Goal: Task Accomplishment & Management: Complete application form

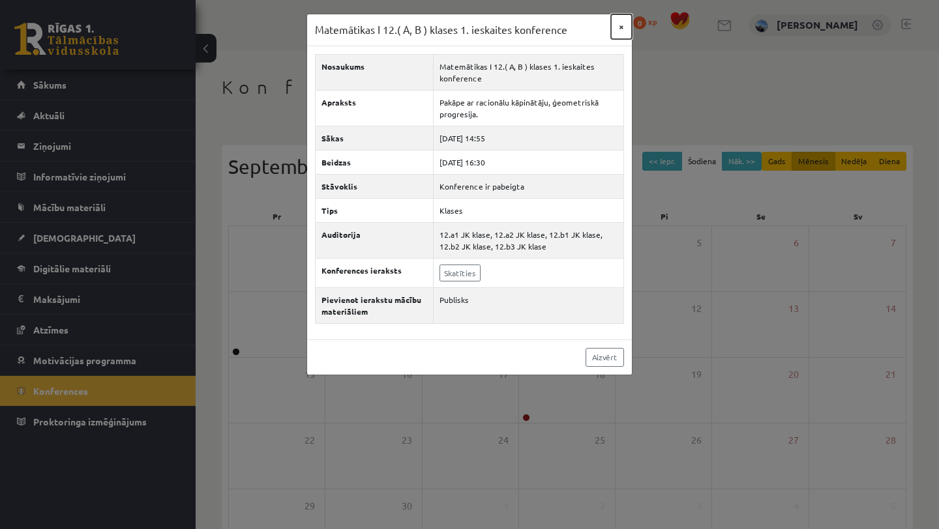
click at [623, 27] on button "×" at bounding box center [621, 26] width 21 height 25
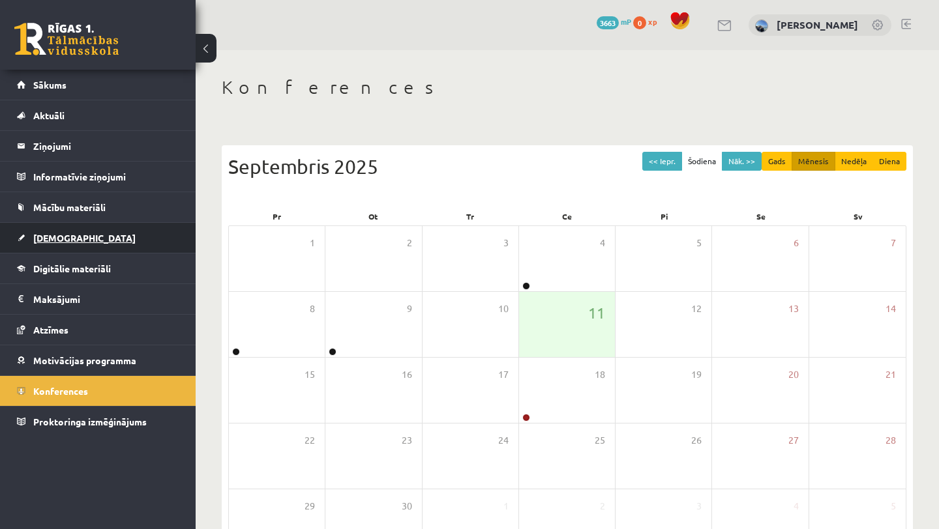
click at [53, 231] on link "[DEMOGRAPHIC_DATA]" at bounding box center [98, 238] width 162 height 30
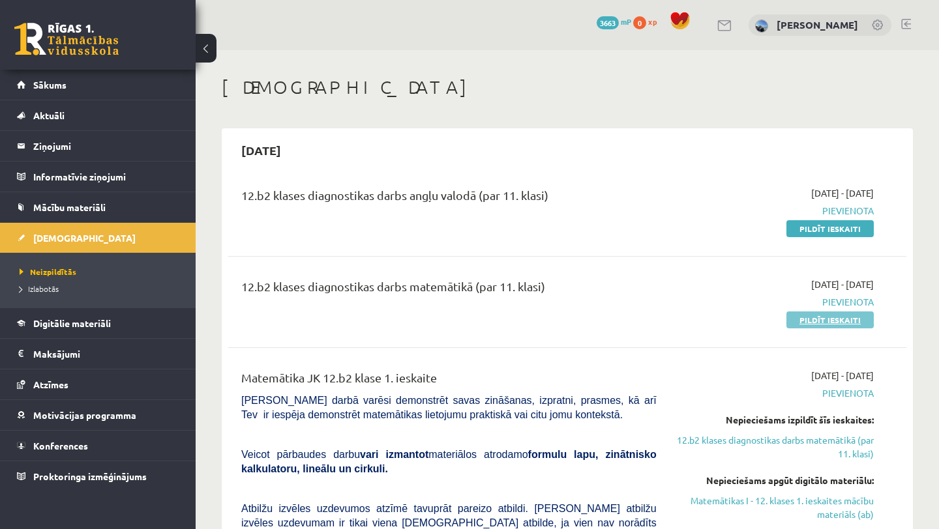
click at [826, 317] on link "Pildīt ieskaiti" at bounding box center [829, 320] width 87 height 17
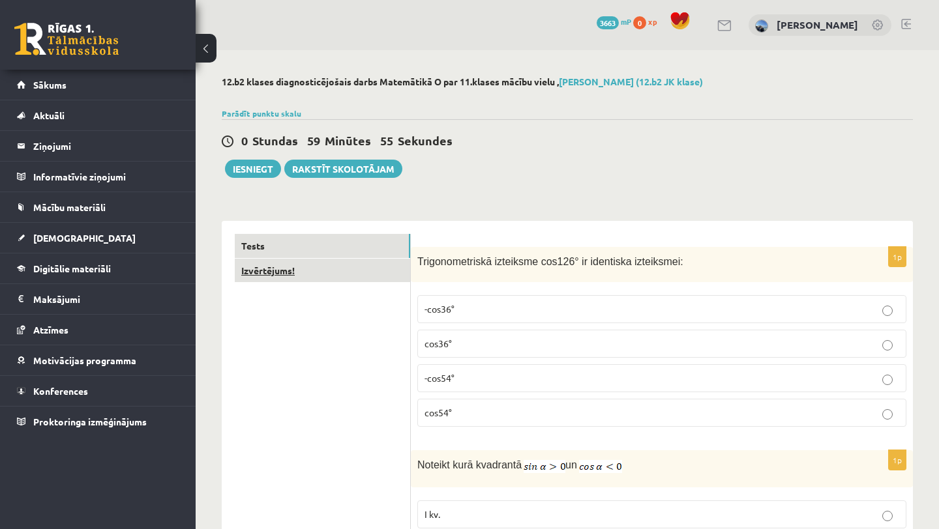
click at [344, 266] on link "Izvērtējums!" at bounding box center [322, 271] width 175 height 24
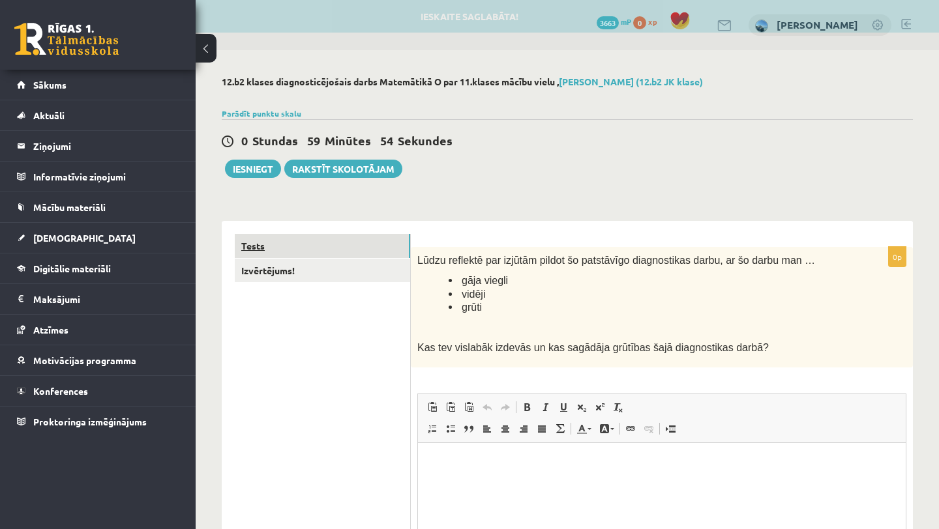
click at [344, 241] on link "Tests" at bounding box center [322, 246] width 175 height 24
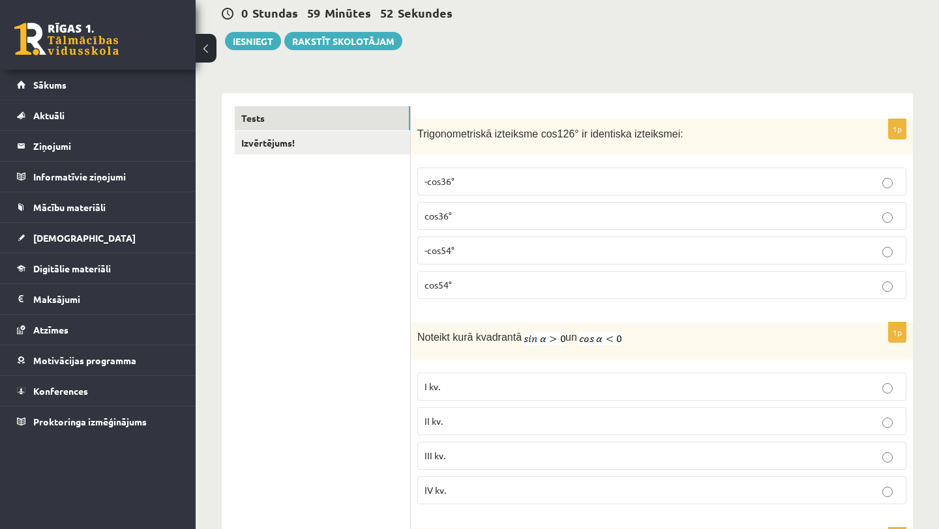
scroll to position [141, 0]
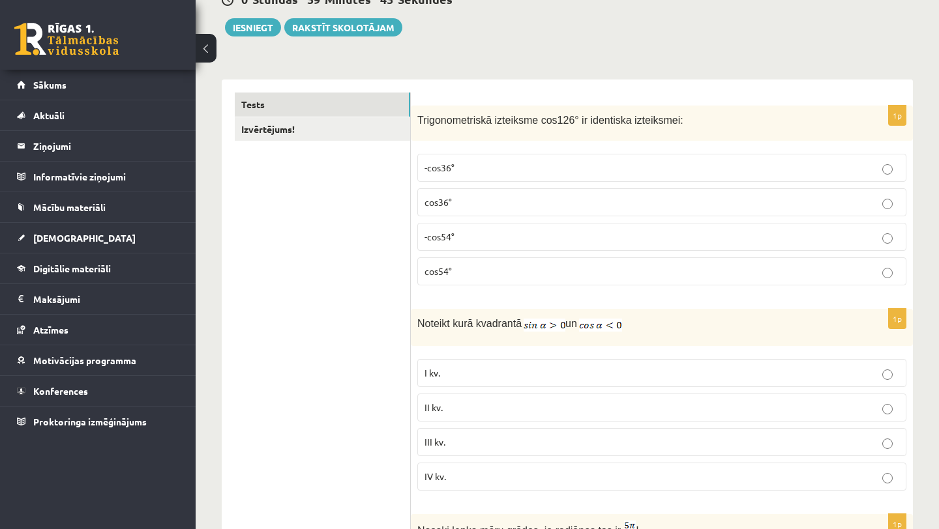
click at [509, 205] on p "cos36°" at bounding box center [661, 203] width 475 height 14
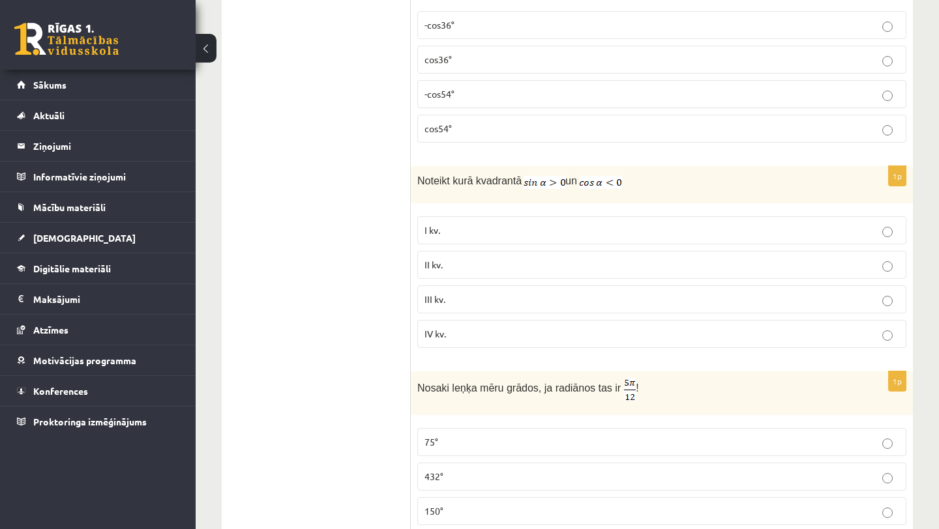
scroll to position [295, 0]
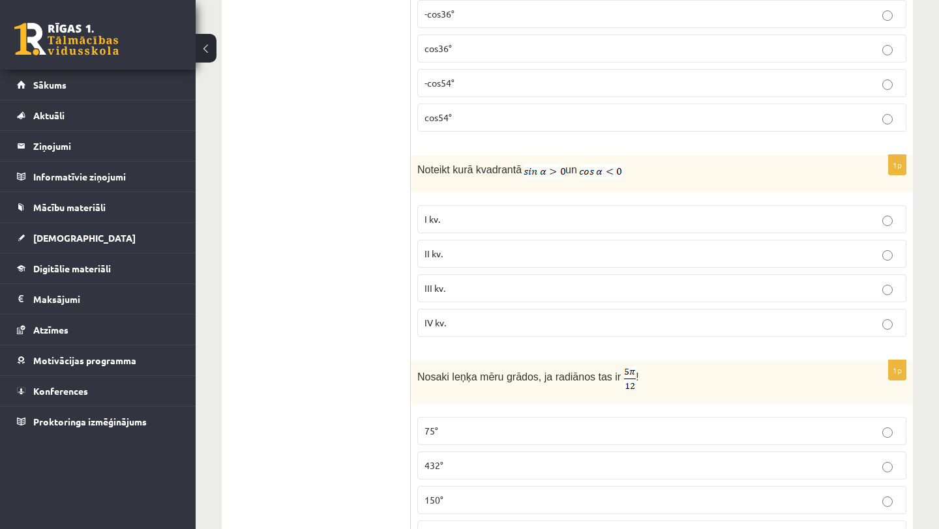
click at [488, 254] on p "II kv." at bounding box center [661, 254] width 475 height 14
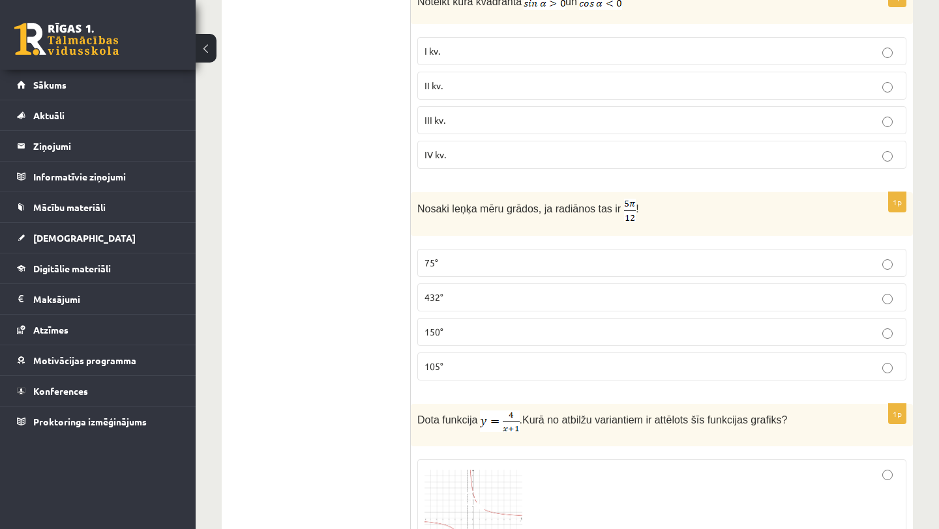
scroll to position [471, 0]
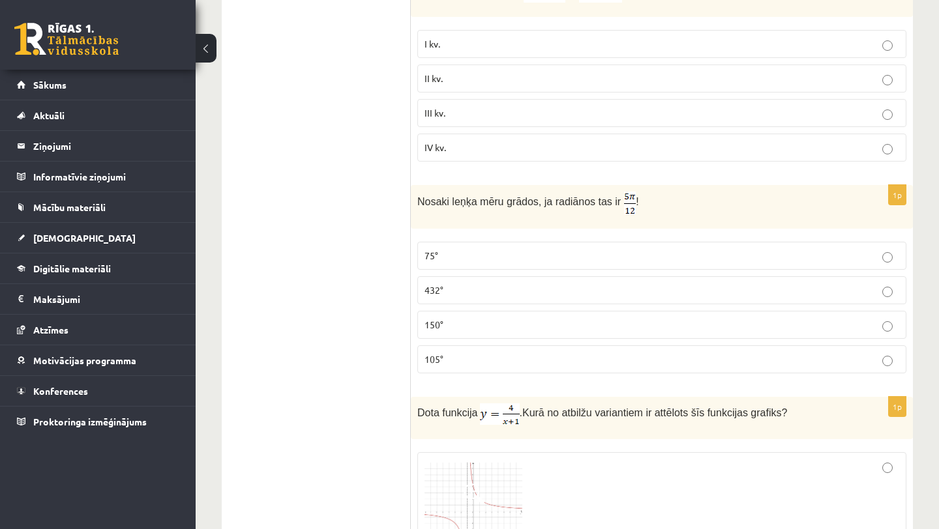
click at [452, 348] on label "105°" at bounding box center [661, 360] width 489 height 28
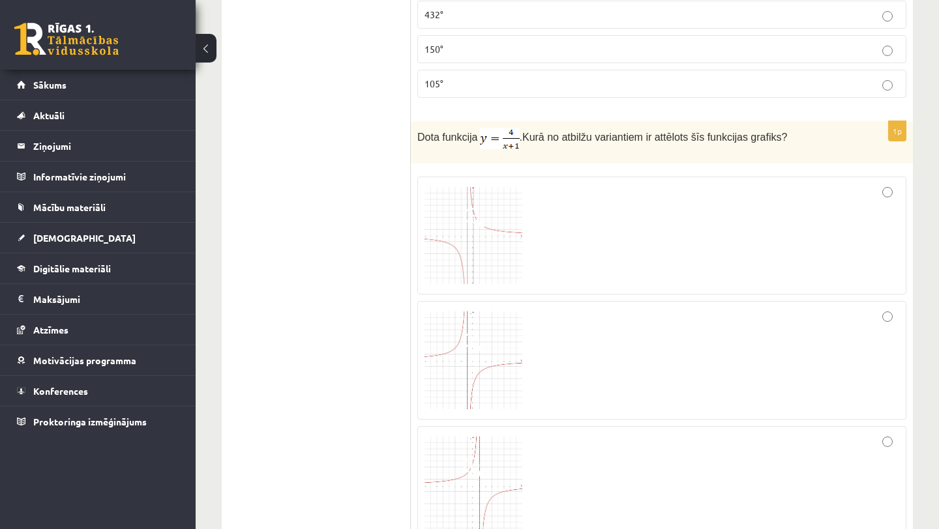
scroll to position [752, 0]
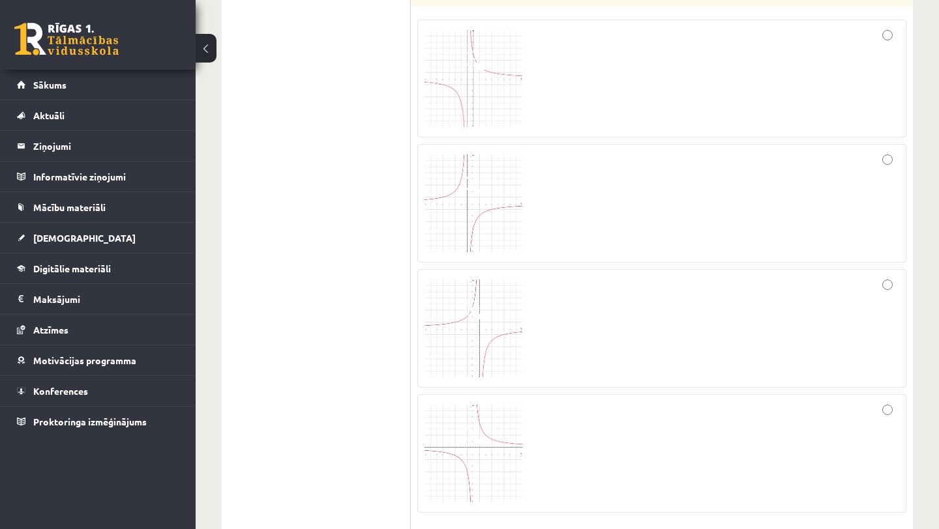
click at [707, 185] on div at bounding box center [661, 203] width 475 height 104
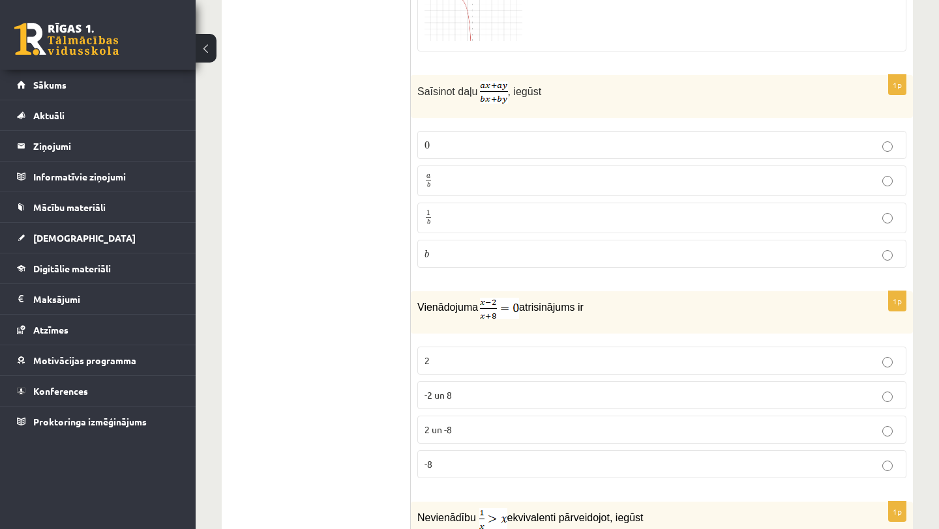
scroll to position [1354, 0]
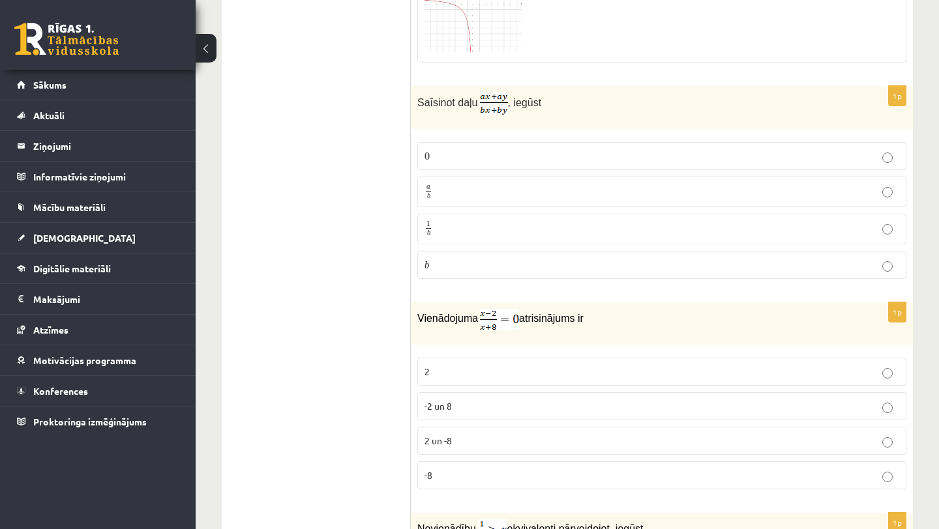
click at [625, 226] on p "1 b 1 b" at bounding box center [661, 229] width 475 height 16
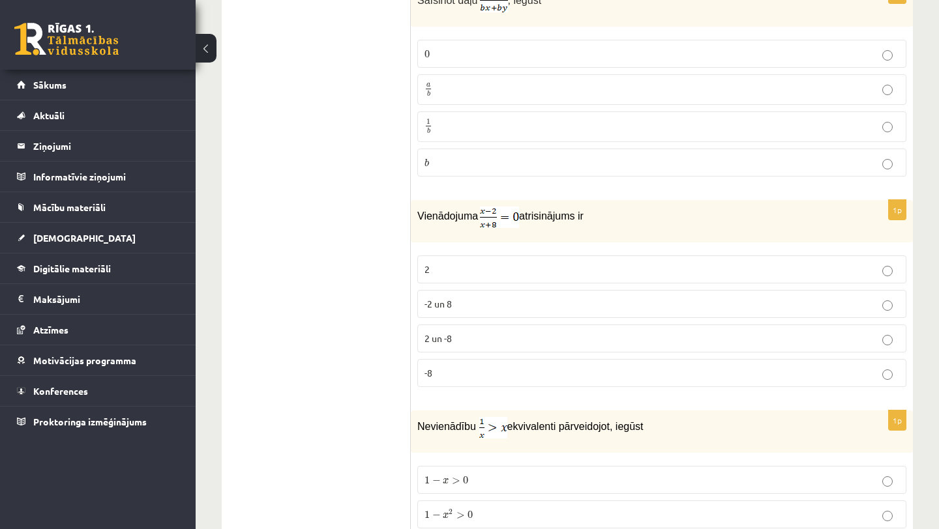
scroll to position [1460, 0]
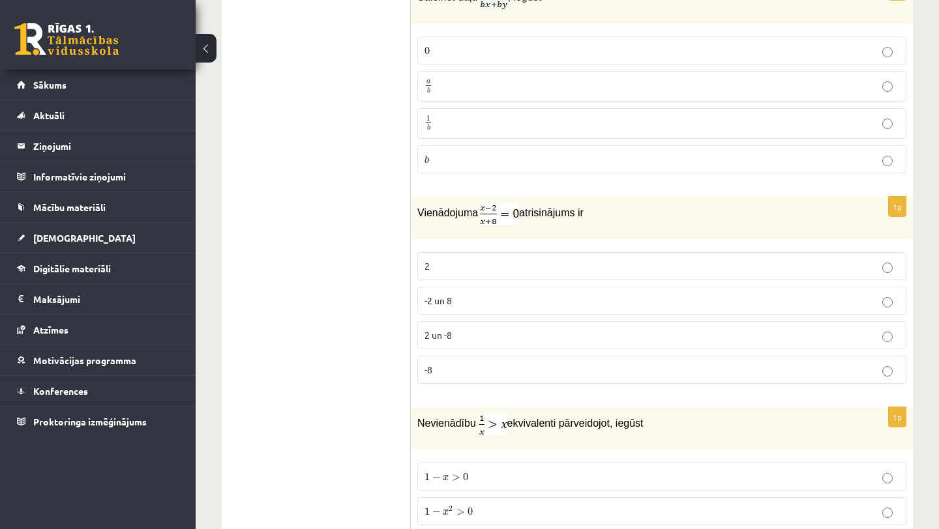
click at [580, 292] on label "-2 un 8" at bounding box center [661, 301] width 489 height 28
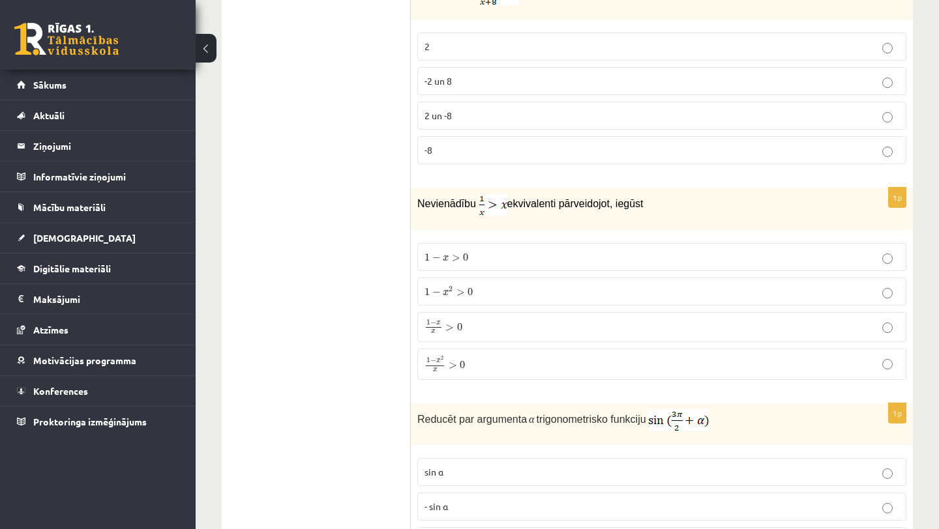
scroll to position [1683, 0]
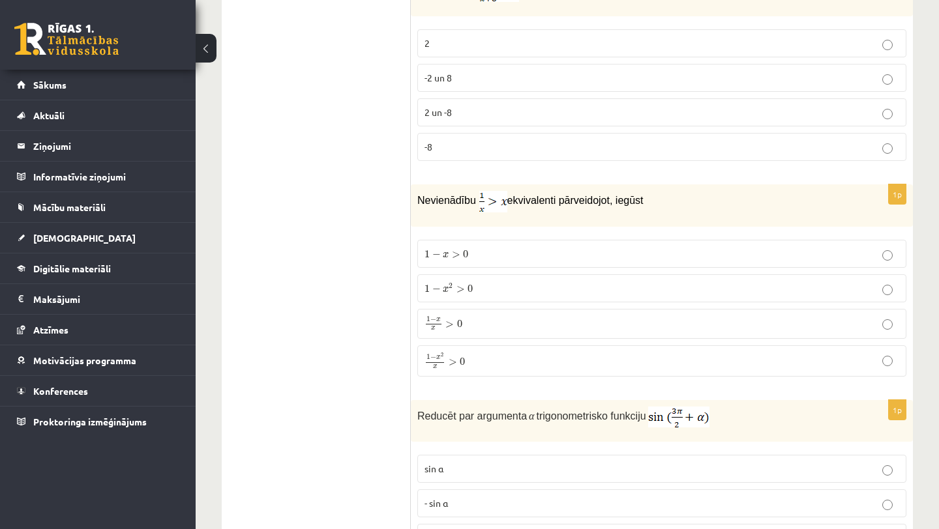
click at [537, 309] on label "1 − x x > 0 1 − x x > 0" at bounding box center [661, 324] width 489 height 30
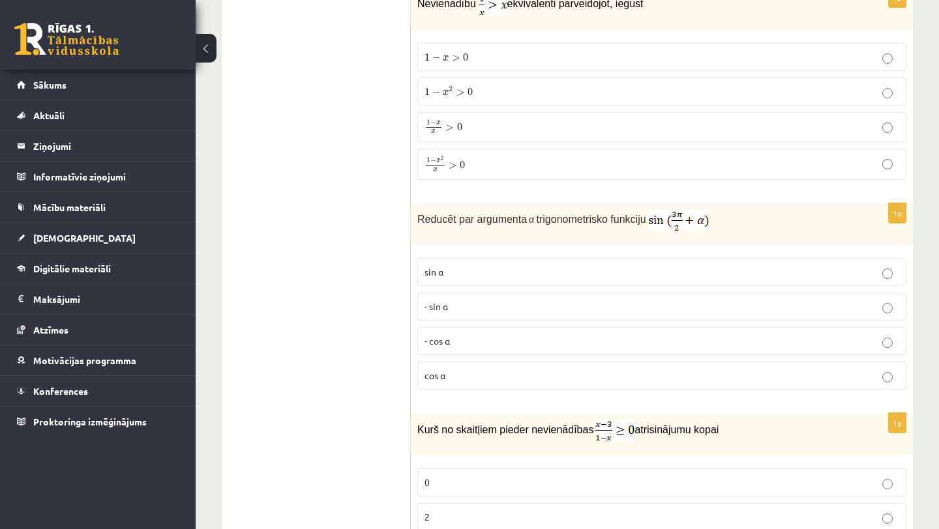
scroll to position [1881, 0]
click at [529, 302] on p "- sin ⁡α" at bounding box center [661, 306] width 475 height 14
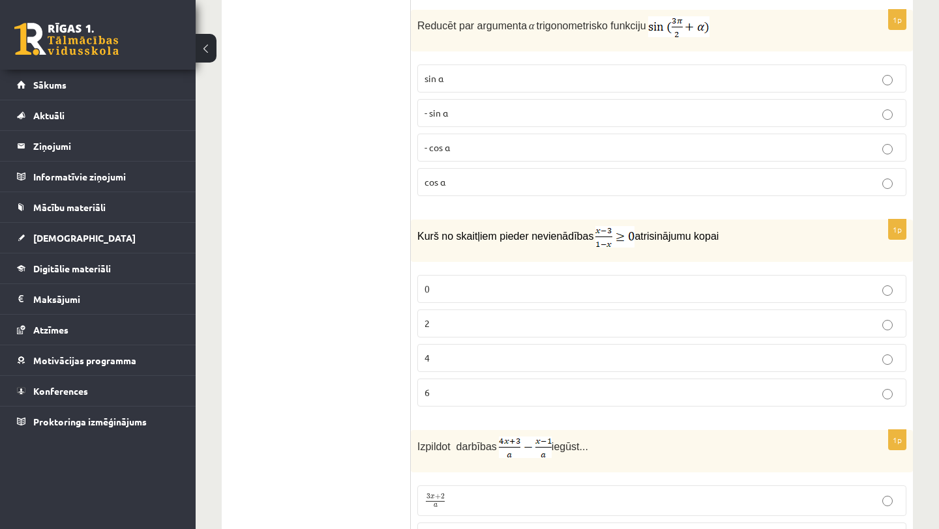
scroll to position [2109, 0]
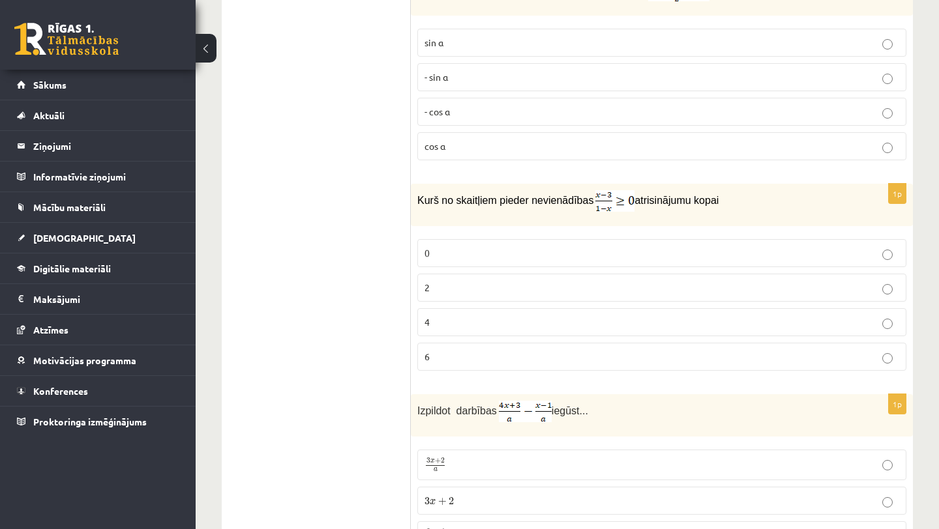
click at [529, 291] on p "2" at bounding box center [661, 288] width 475 height 14
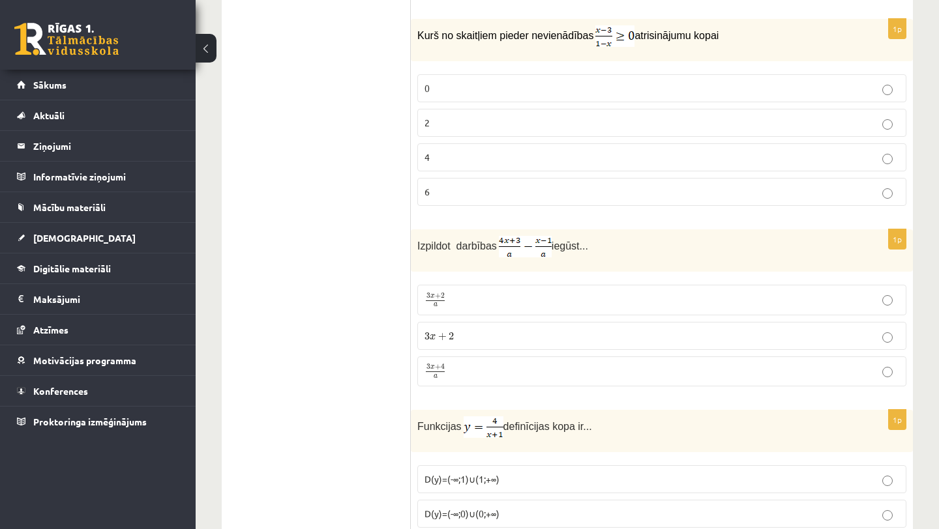
scroll to position [2275, 0]
click at [509, 335] on p "3 x + 2 3 x + 2" at bounding box center [661, 336] width 475 height 14
click at [496, 364] on p "3 x + 4 a 3 x + 4 a" at bounding box center [661, 371] width 475 height 16
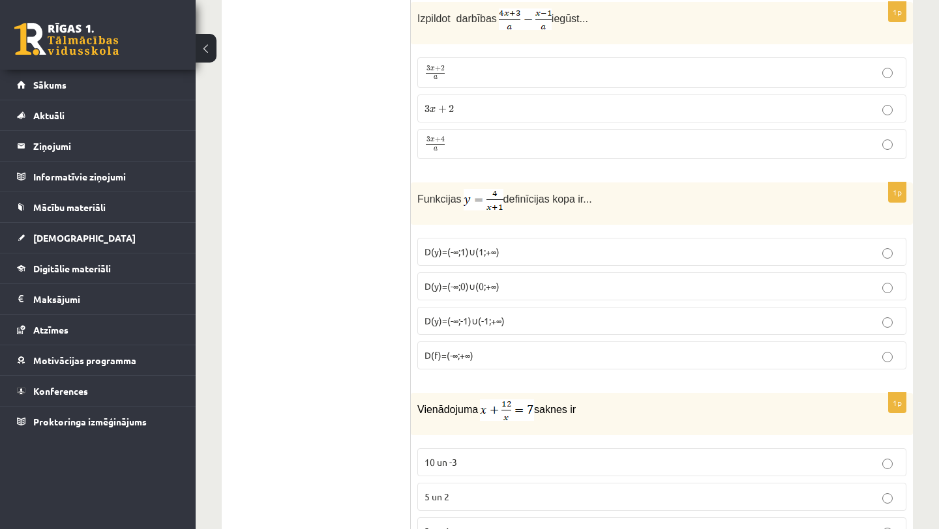
scroll to position [2513, 0]
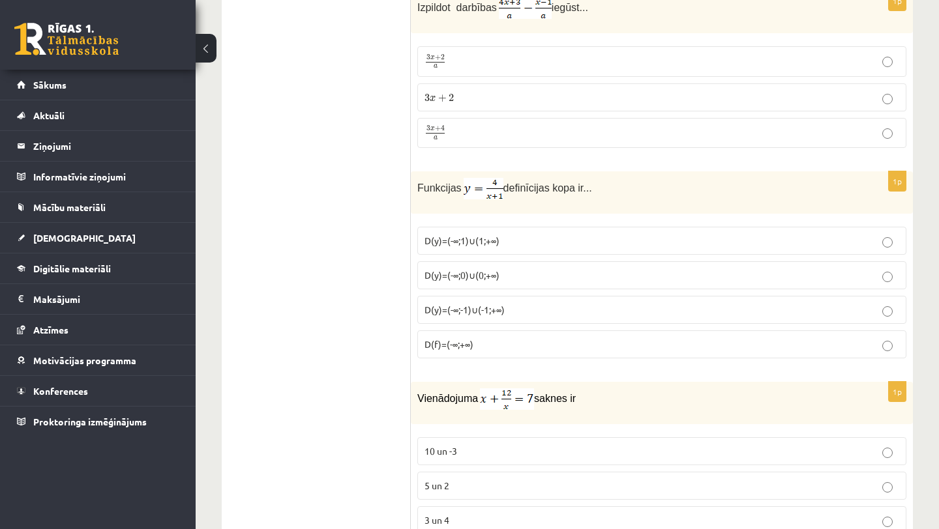
click at [505, 303] on p "D(y)=(-∞;-1)∪(-1;+∞)" at bounding box center [661, 310] width 475 height 14
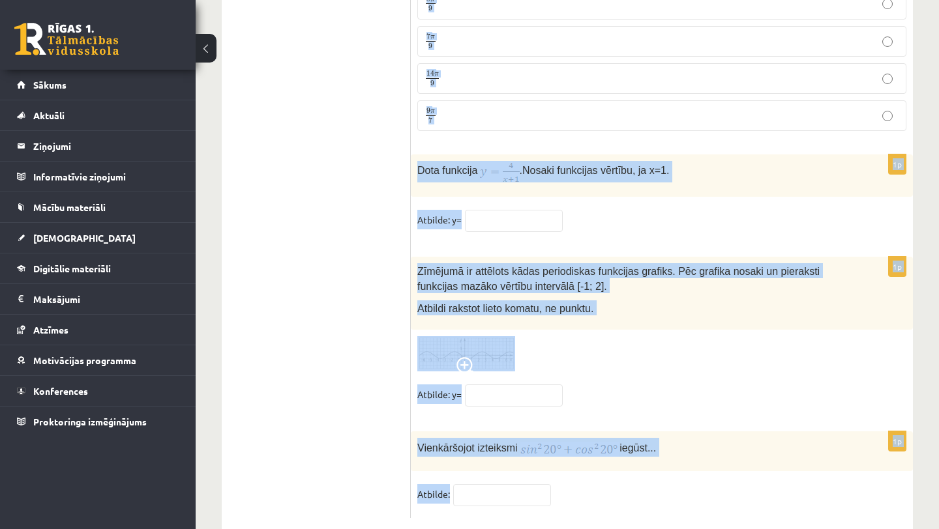
scroll to position [6372, 0]
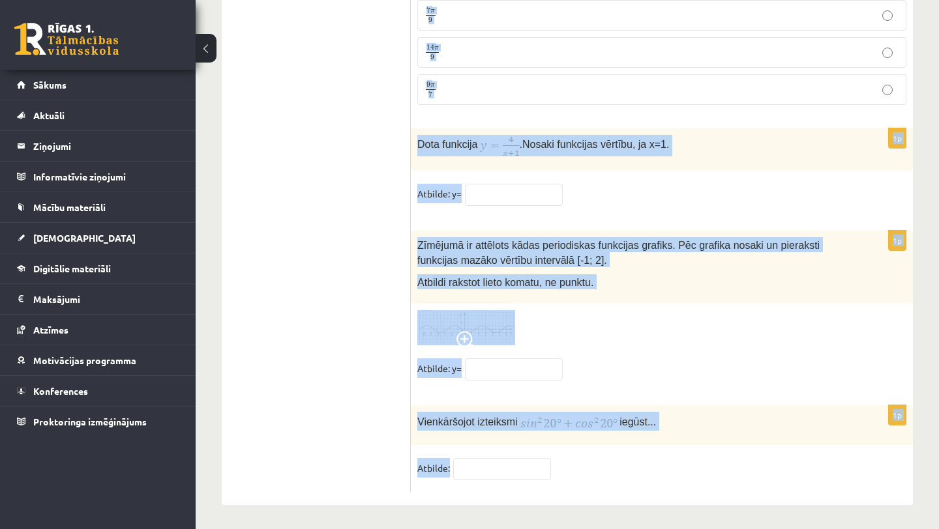
drag, startPoint x: 417, startPoint y: 258, endPoint x: 464, endPoint y: 516, distance: 263.2
copy form "Loremipsumdolor sitametco adi528° el seddoeius temporinci: -utl31° etd92° -mag3…"
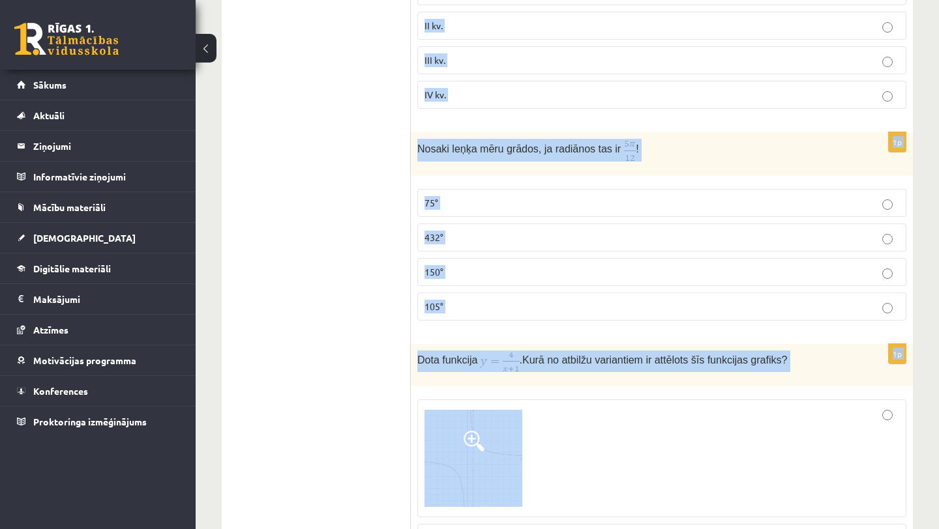
scroll to position [0, 0]
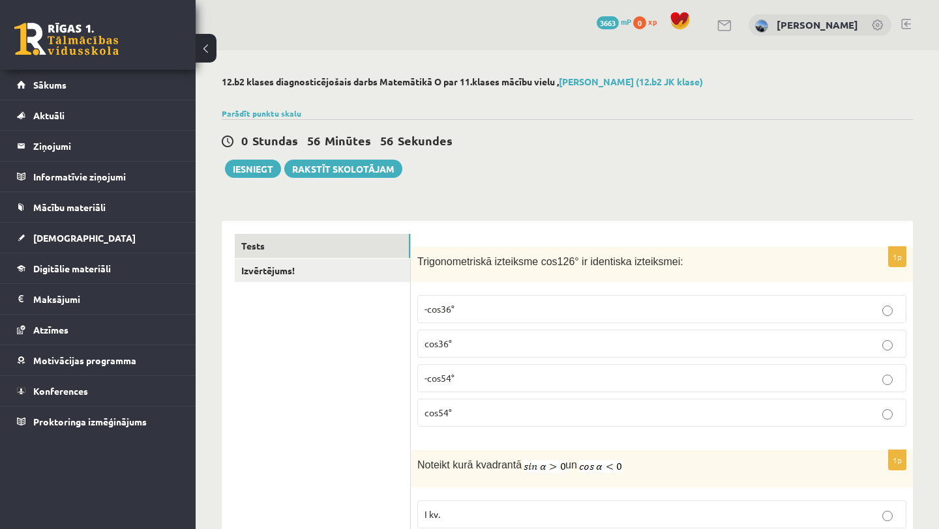
click at [472, 373] on p "-cos54°" at bounding box center [661, 379] width 475 height 14
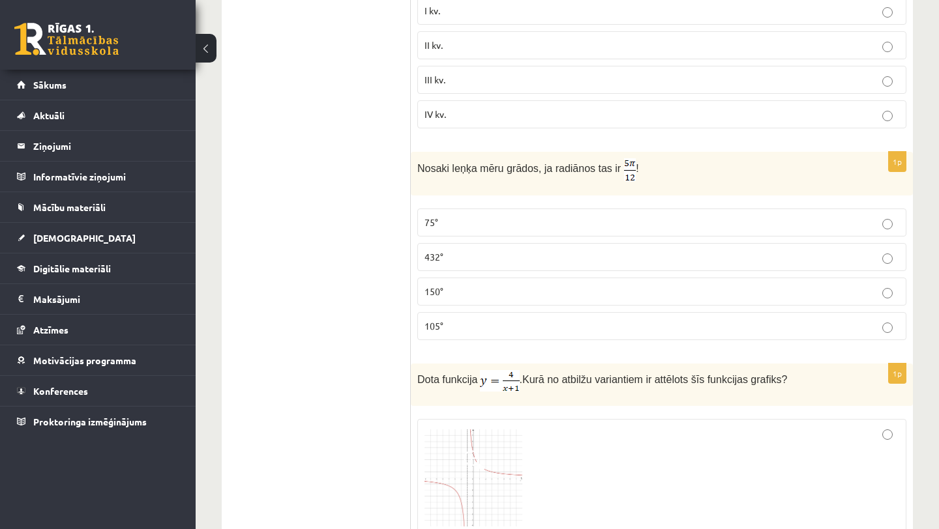
scroll to position [514, 0]
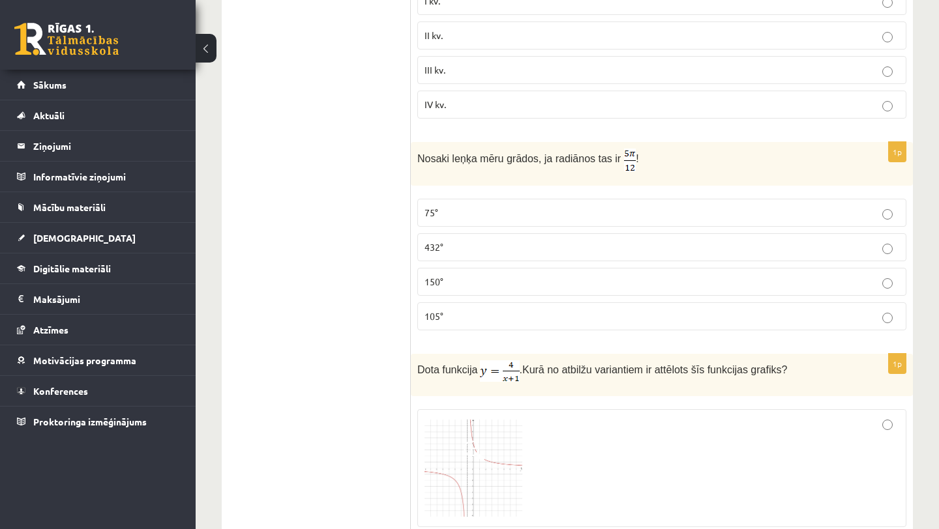
click at [485, 282] on p "150°" at bounding box center [661, 282] width 475 height 14
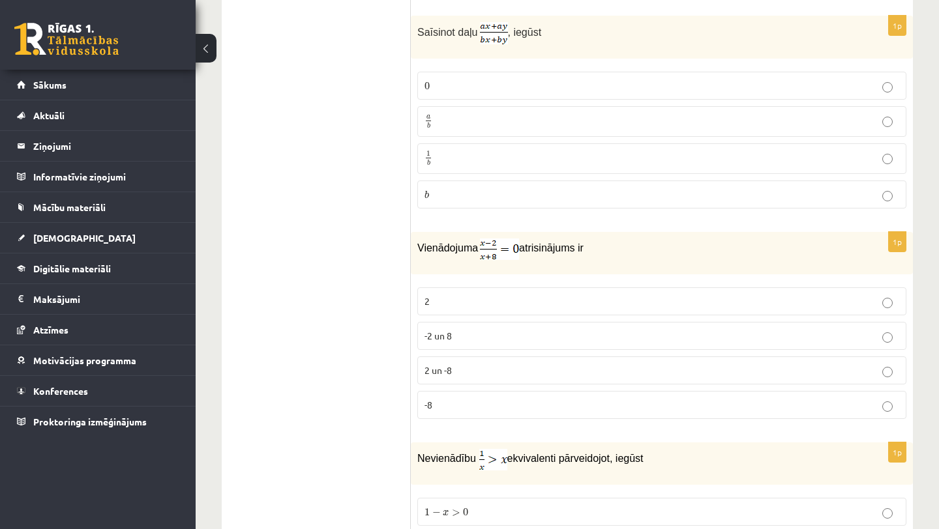
scroll to position [1432, 0]
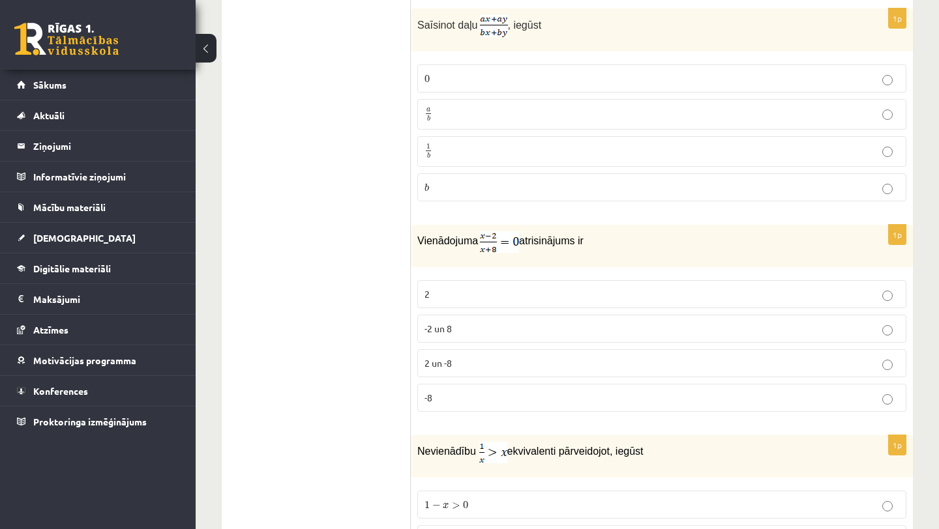
click at [524, 108] on p "a b a b" at bounding box center [661, 114] width 475 height 16
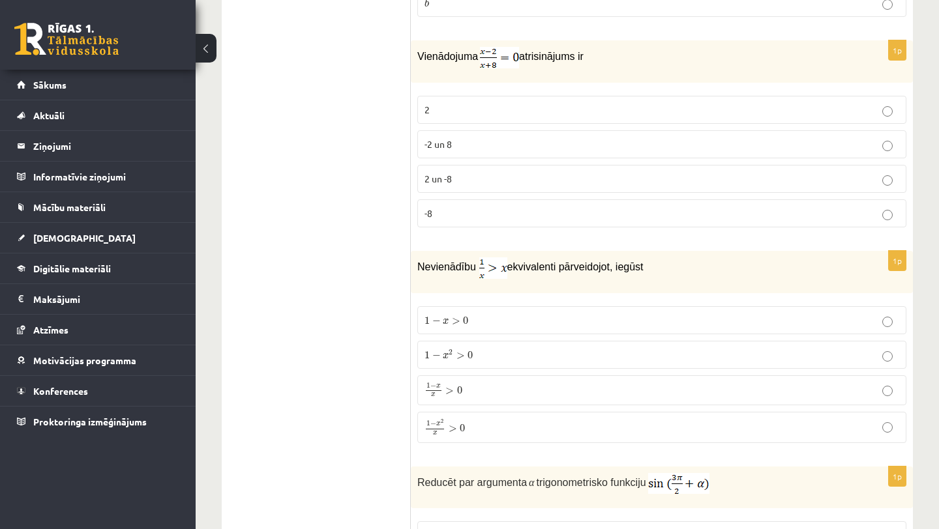
scroll to position [1620, 0]
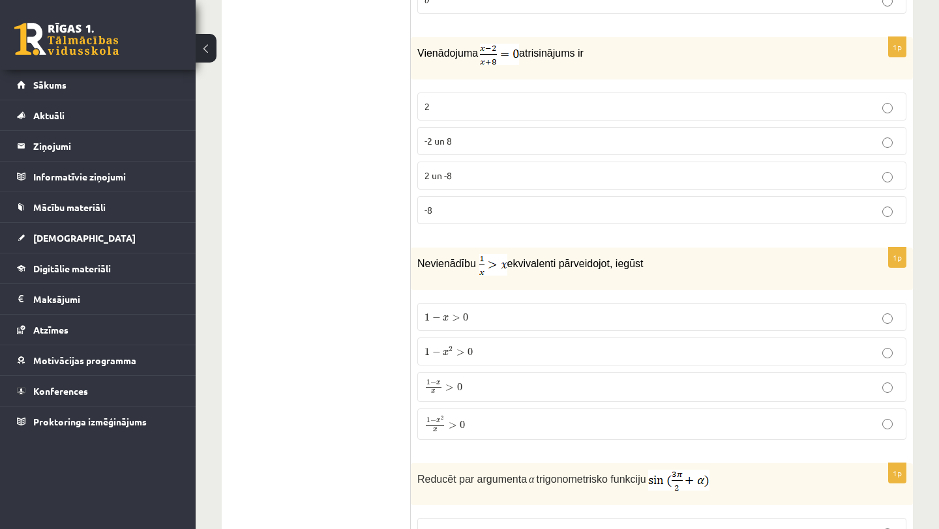
click at [471, 318] on p "1 − x > 0 1 − x > 0" at bounding box center [661, 317] width 475 height 14
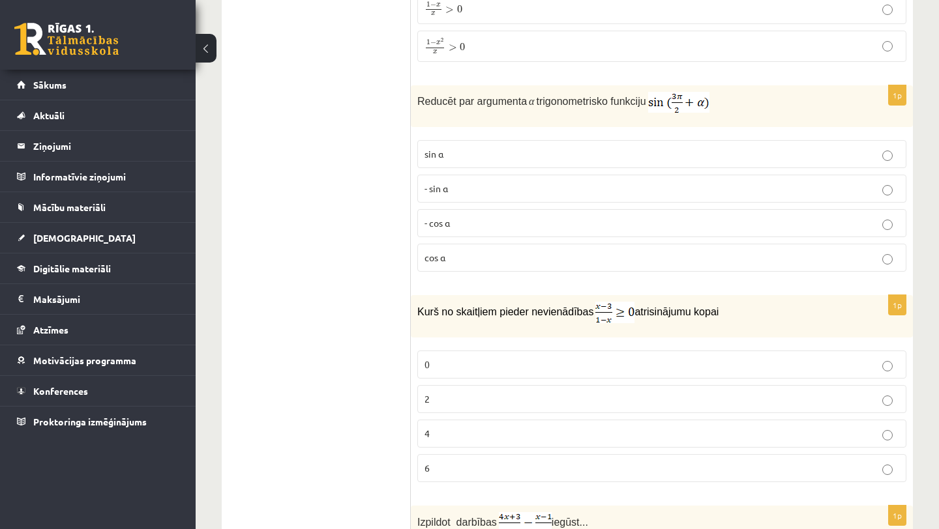
scroll to position [2000, 0]
click at [499, 219] on p "- cos ⁡α" at bounding box center [661, 222] width 475 height 14
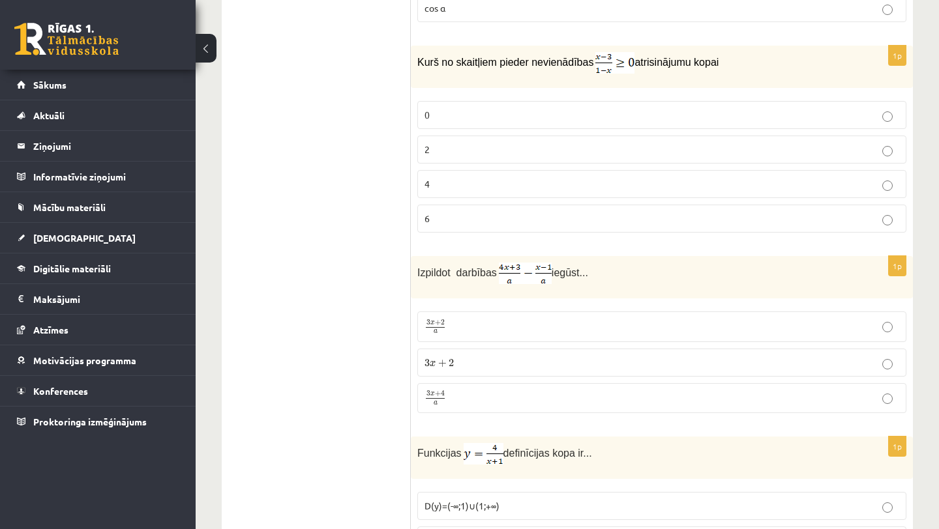
scroll to position [2269, 0]
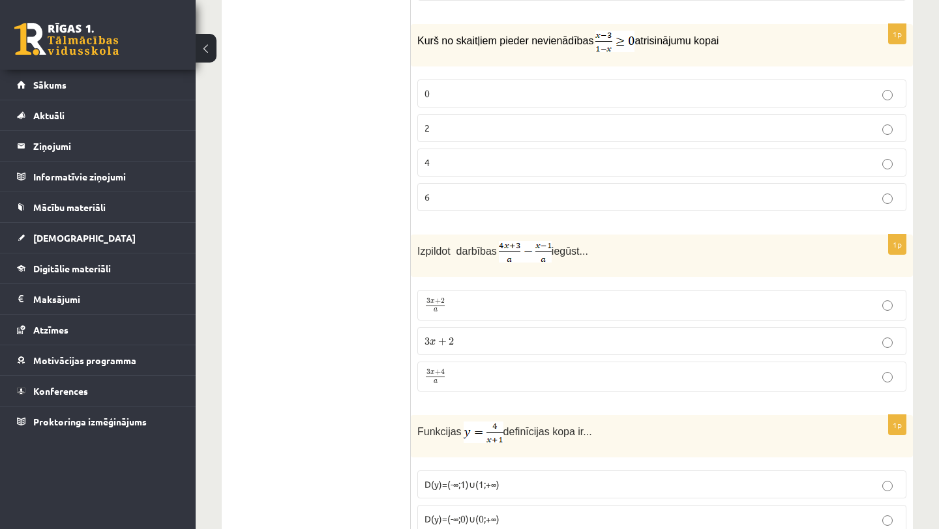
click at [525, 333] on label "3 x + 2 3 x + 2" at bounding box center [661, 341] width 489 height 28
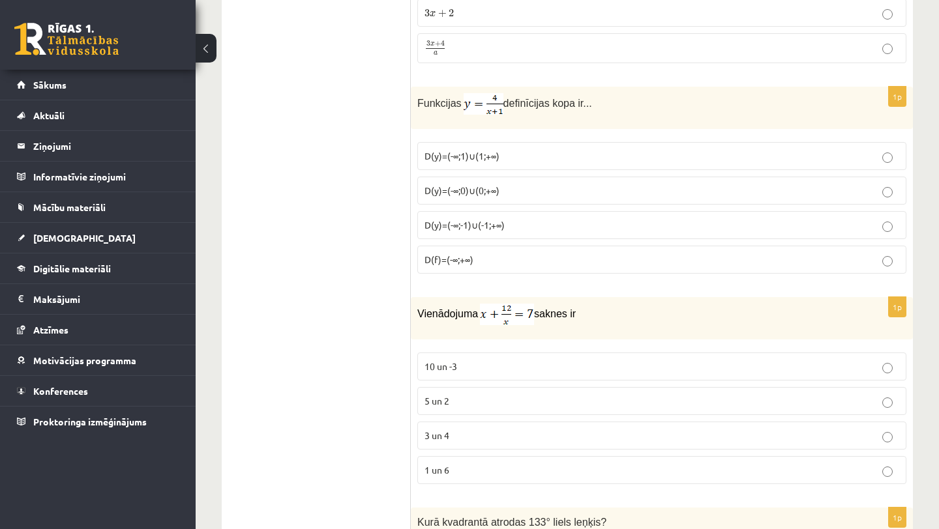
scroll to position [2605, 0]
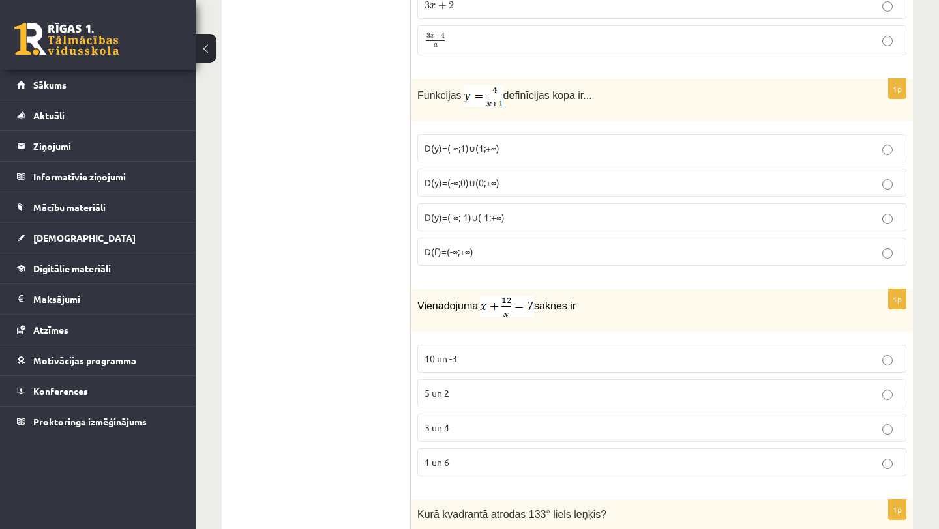
click at [505, 179] on p "D(y)=(-∞;0)∪(0;+∞)" at bounding box center [661, 183] width 475 height 14
click at [510, 213] on p "D(y)=(-∞;-1)∪(-1;+∞)" at bounding box center [661, 218] width 475 height 14
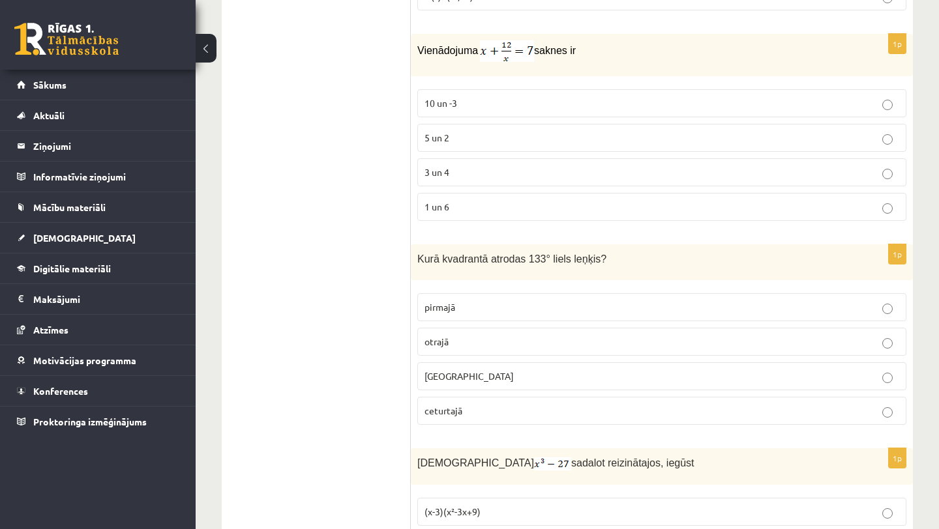
scroll to position [2863, 0]
click at [477, 130] on p "5 un 2" at bounding box center [661, 136] width 475 height 14
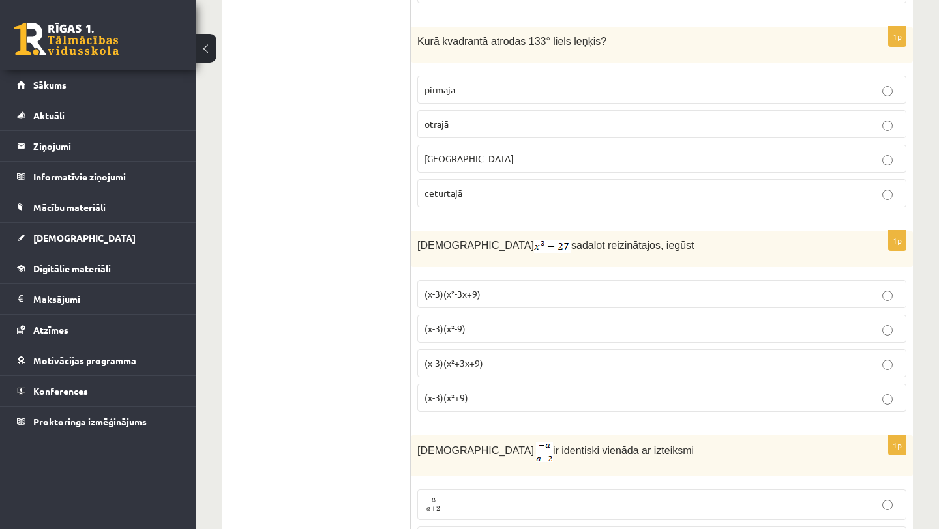
scroll to position [3079, 0]
click at [497, 117] on p "otrajā" at bounding box center [661, 124] width 475 height 14
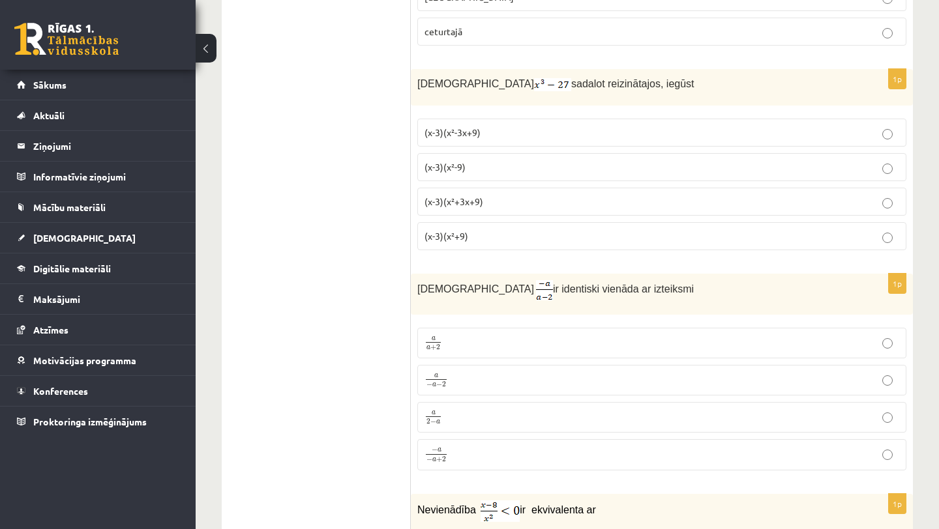
scroll to position [3241, 0]
click at [492, 128] on p "(x-3)(x²-3x+9)" at bounding box center [661, 132] width 475 height 14
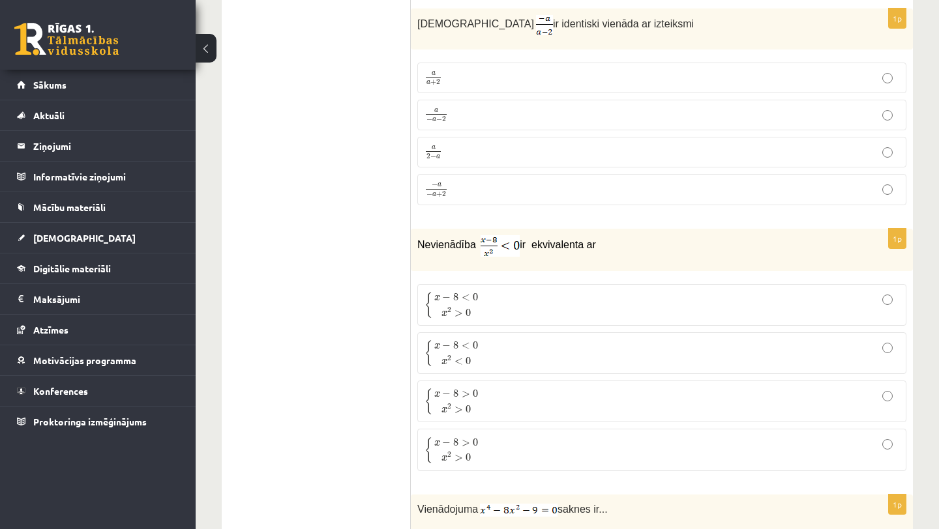
scroll to position [3509, 0]
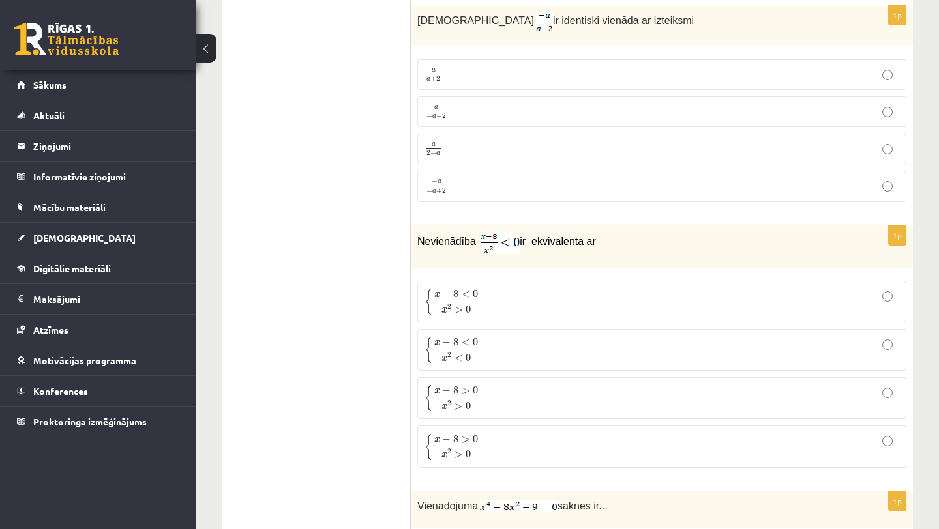
click at [491, 142] on p "a 2 − a a 2 − a" at bounding box center [661, 149] width 475 height 16
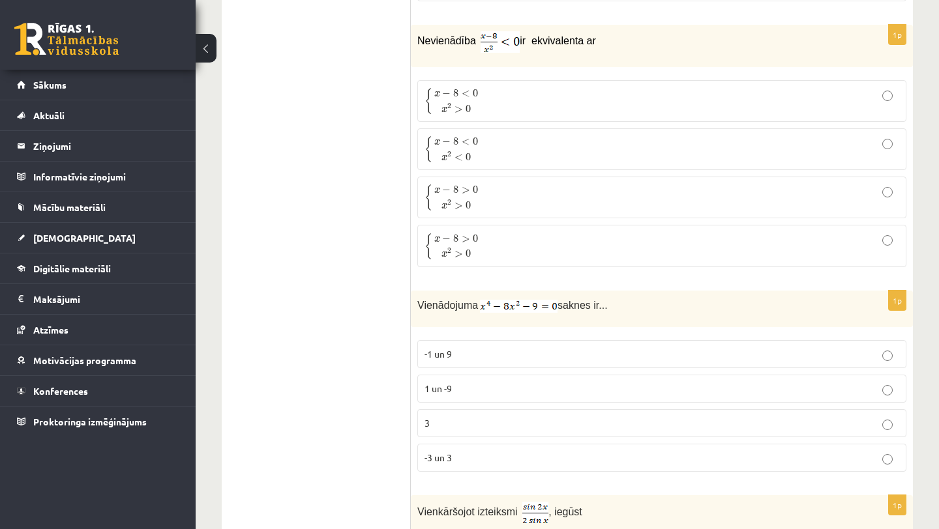
scroll to position [3711, 0]
click at [478, 89] on span "0" at bounding box center [475, 93] width 5 height 8
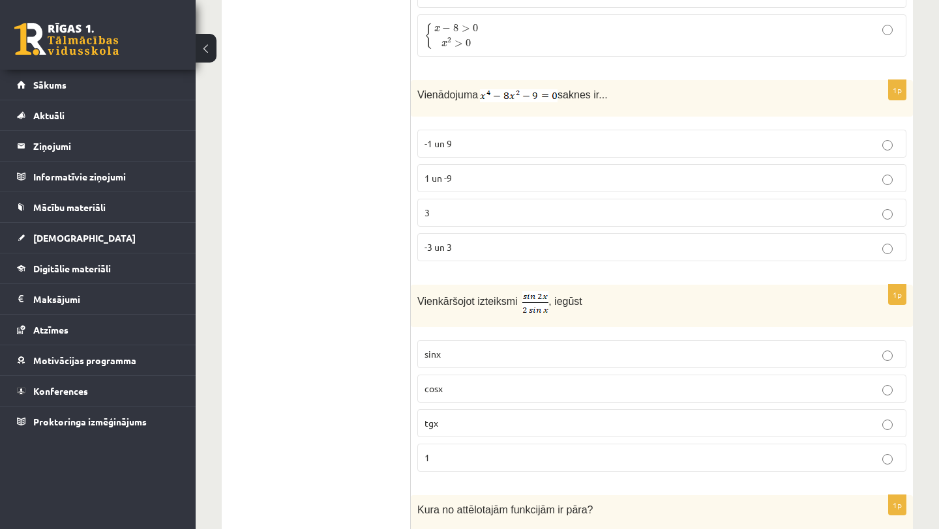
scroll to position [3943, 0]
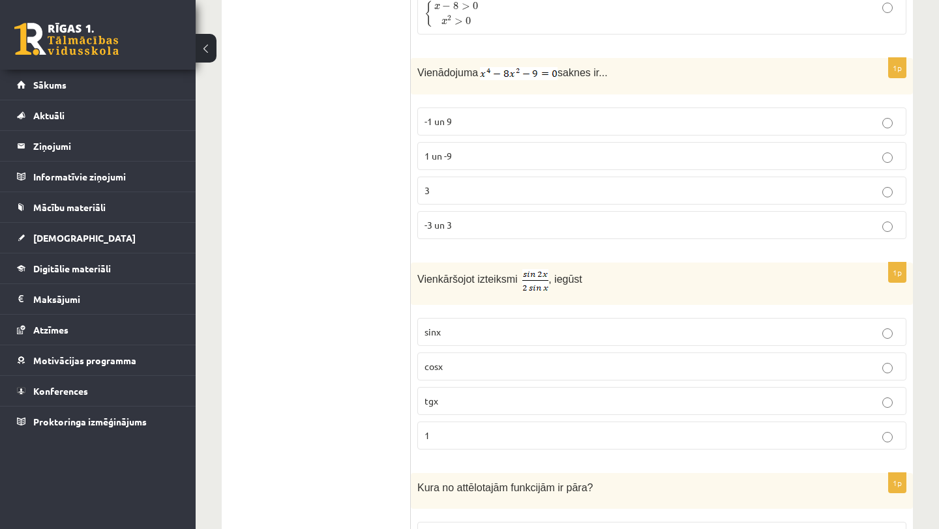
click at [467, 223] on p "-3 un 3" at bounding box center [661, 225] width 475 height 14
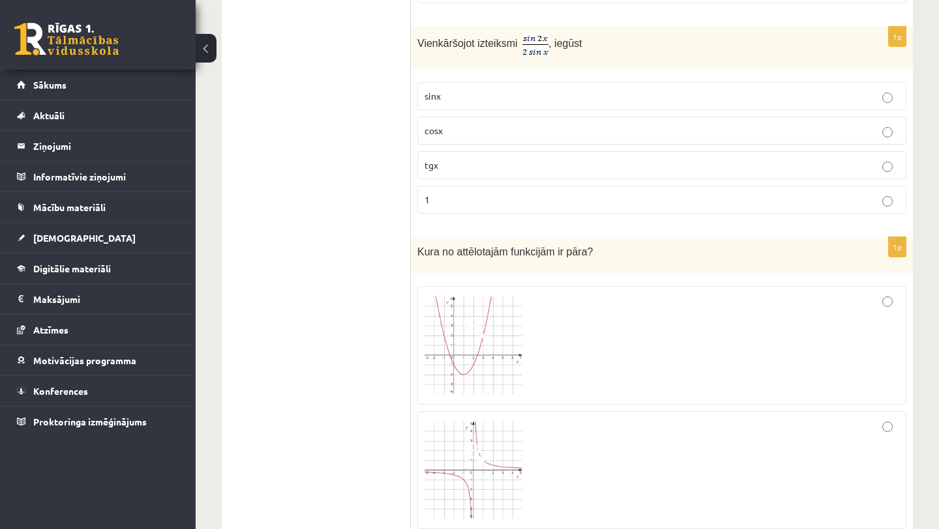
scroll to position [4199, 0]
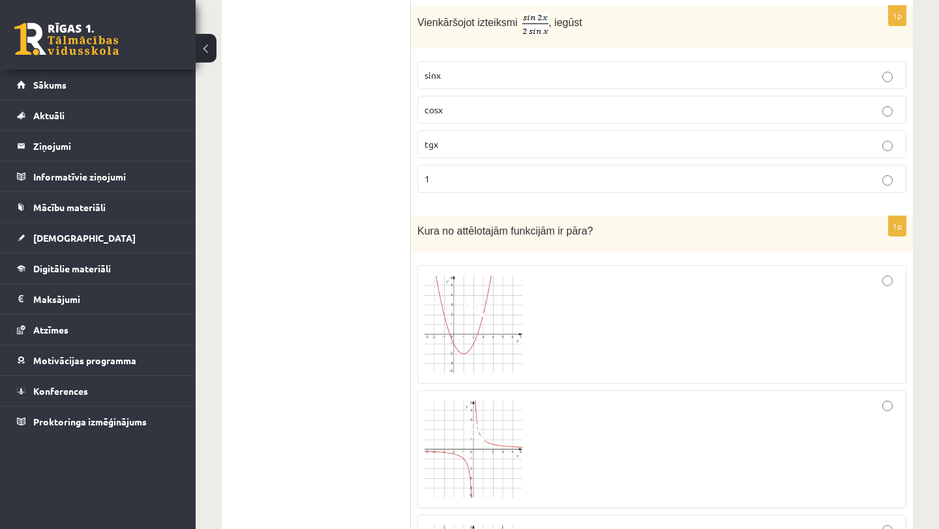
click at [452, 138] on p "tgx" at bounding box center [661, 145] width 475 height 14
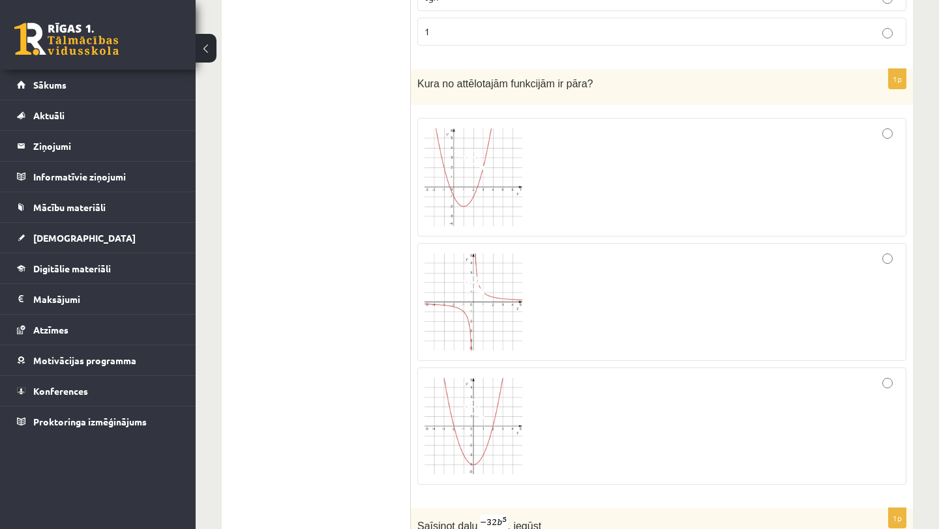
scroll to position [4349, 0]
click at [558, 302] on div at bounding box center [661, 300] width 475 height 104
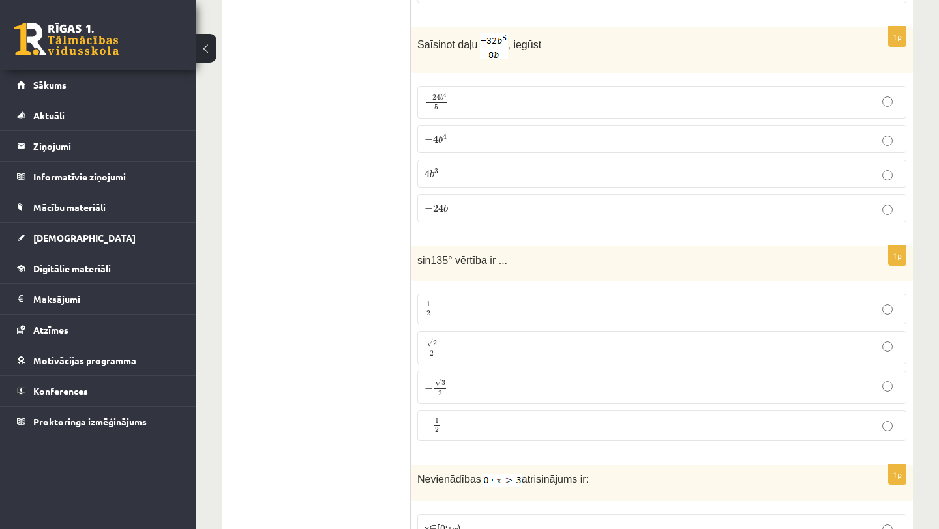
scroll to position [4833, 0]
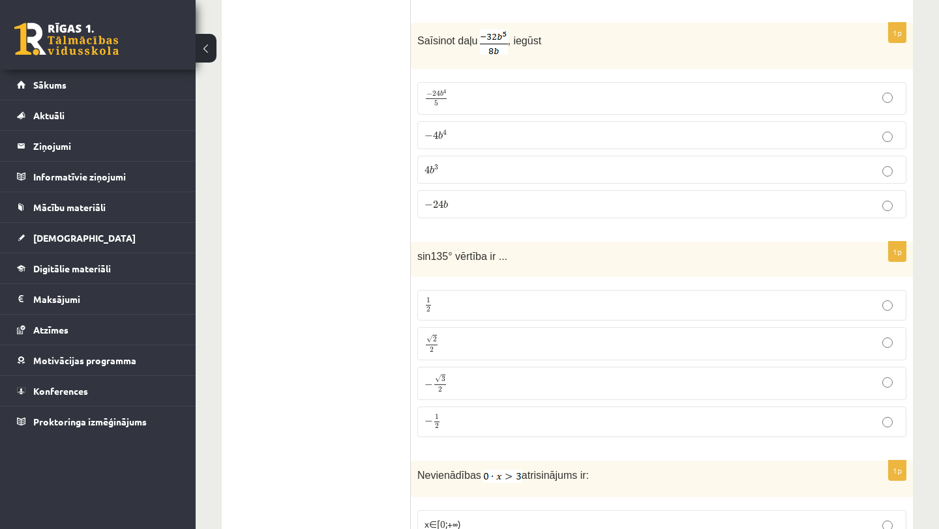
click at [462, 134] on p "− 4 b 4 − 4 b 4" at bounding box center [661, 135] width 475 height 14
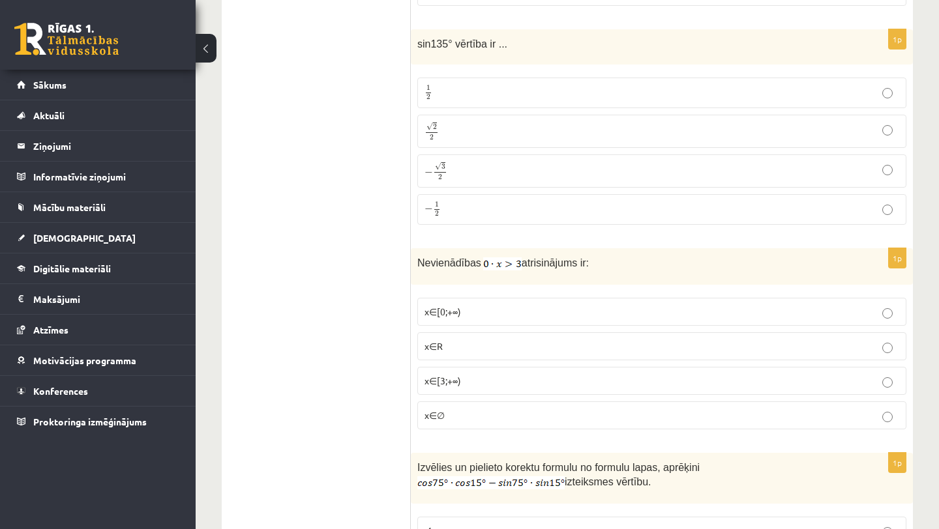
scroll to position [5055, 0]
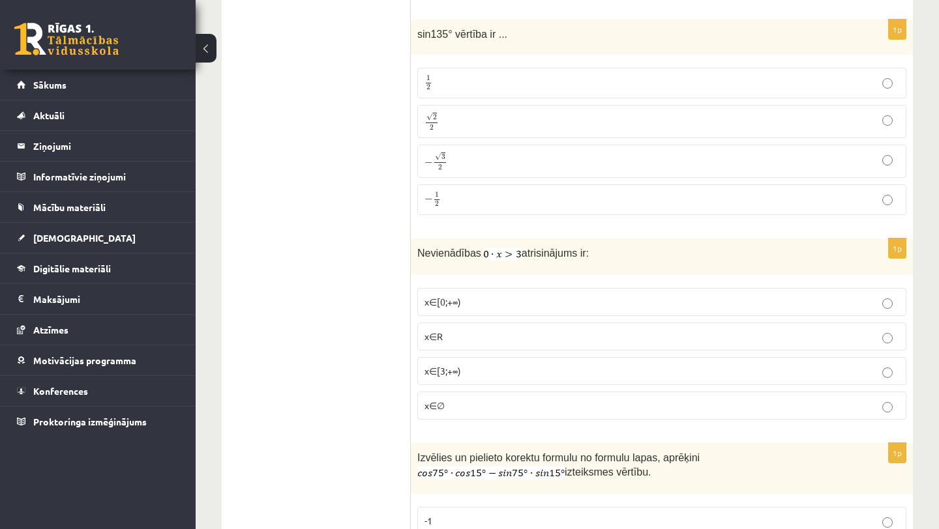
click at [484, 121] on p "√ 2 2 2 2" at bounding box center [661, 121] width 475 height 19
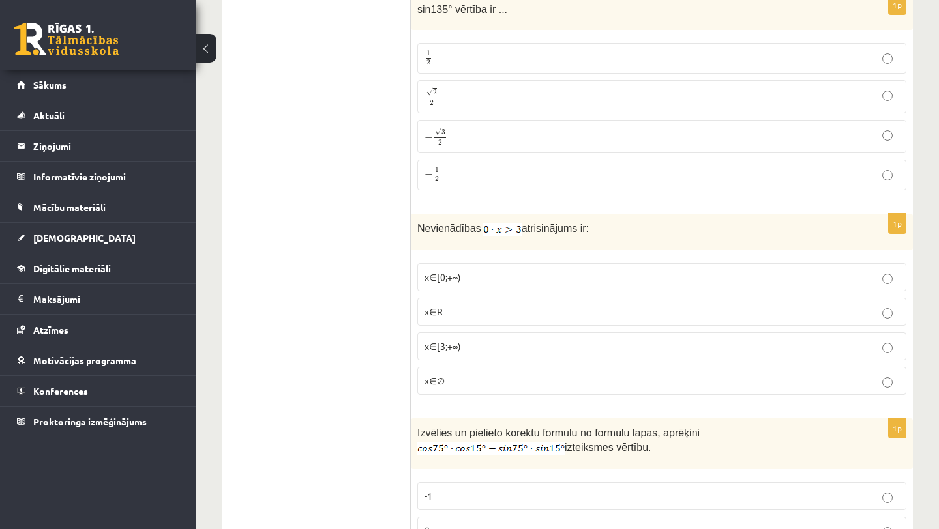
click at [466, 136] on p "− √ 3 2 − 3 2" at bounding box center [661, 136] width 475 height 19
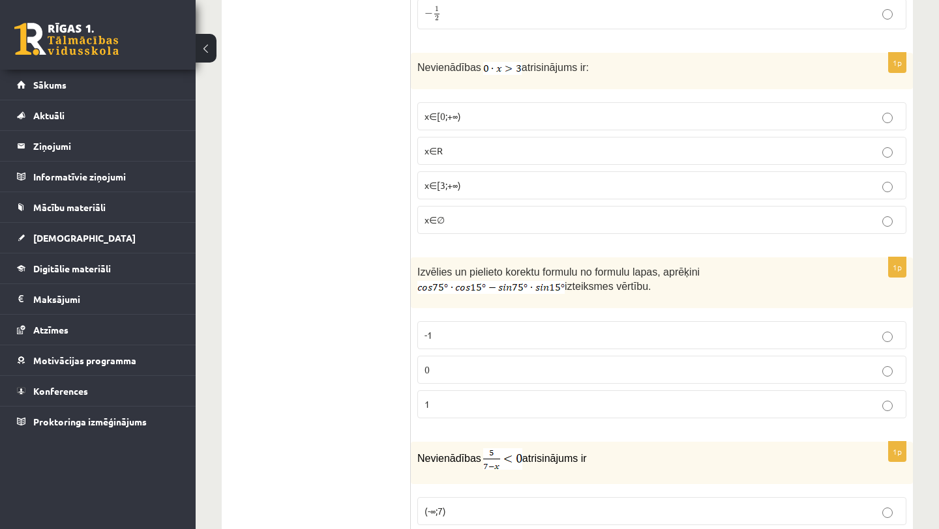
scroll to position [5261, 0]
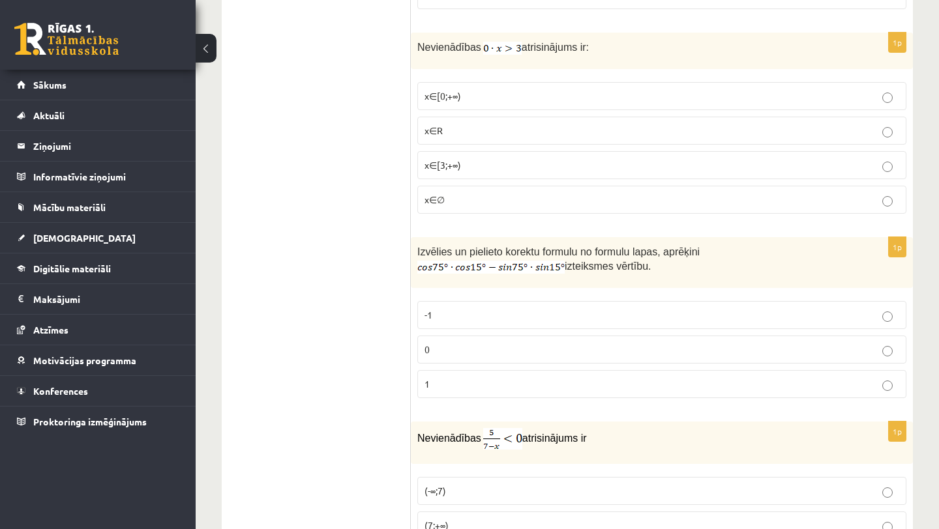
click at [470, 159] on p "x∈[3;+∞)" at bounding box center [661, 165] width 475 height 14
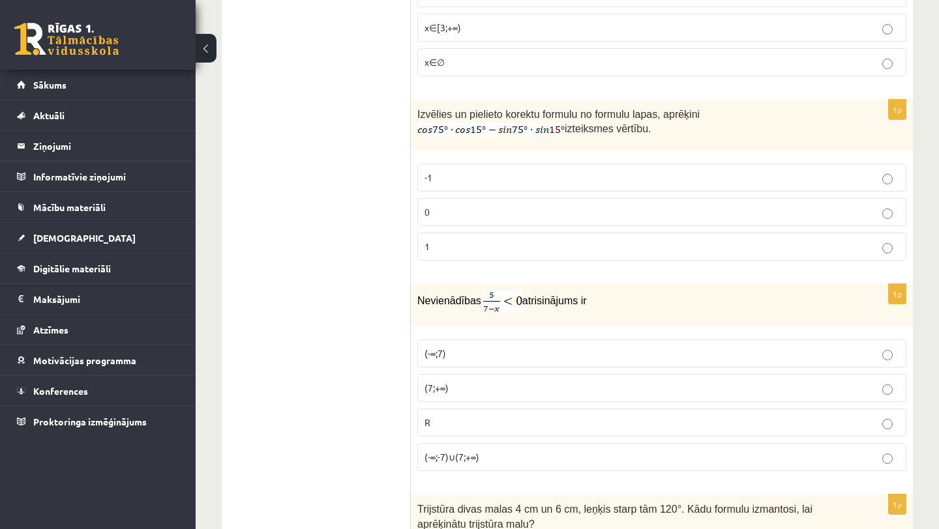
scroll to position [5412, 0]
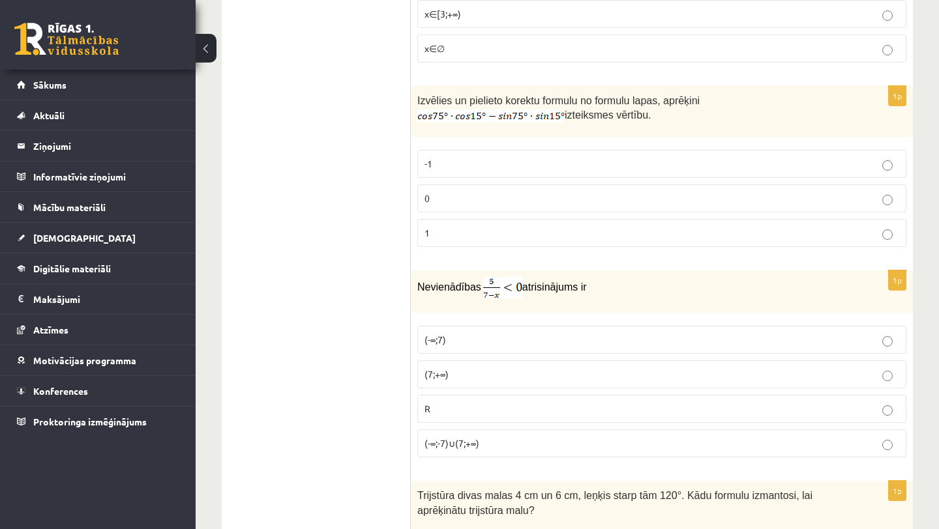
click at [461, 195] on p "0" at bounding box center [661, 199] width 475 height 14
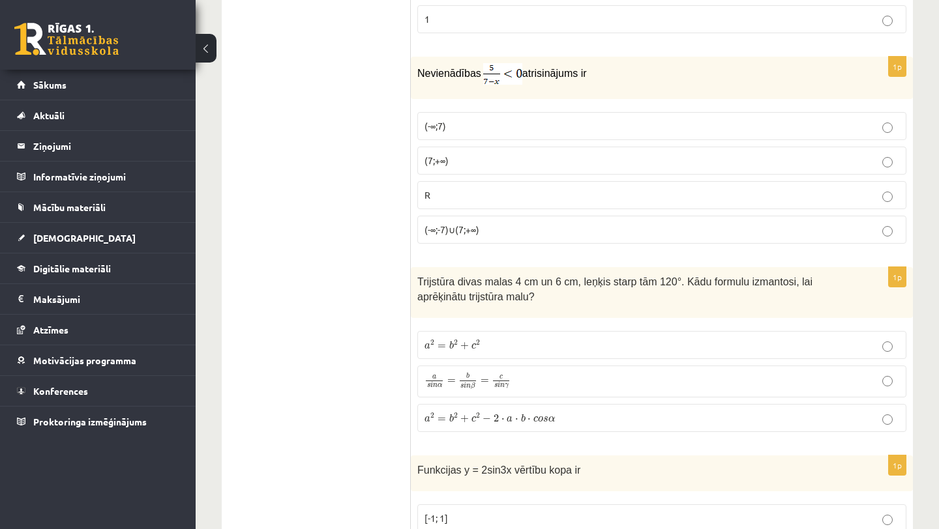
scroll to position [5659, 0]
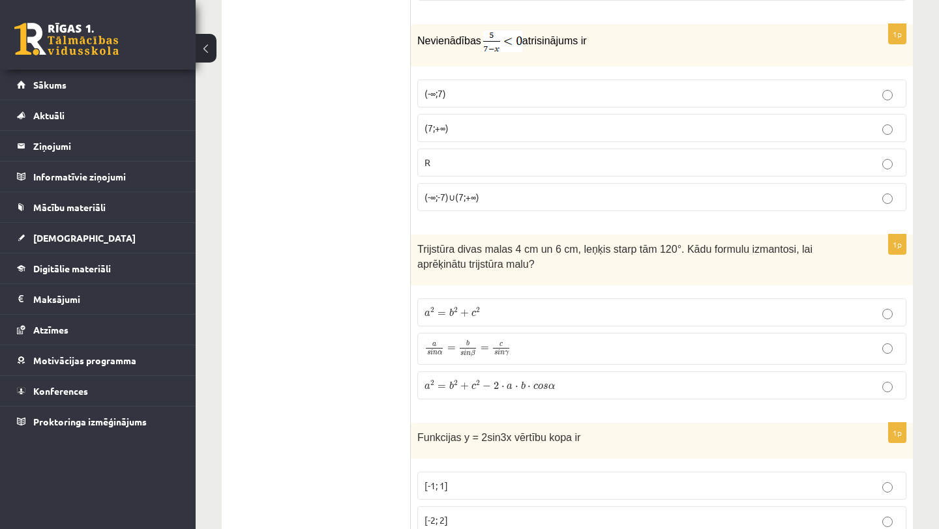
click at [523, 194] on p "(-∞;-7)∪(7;+∞)" at bounding box center [661, 197] width 475 height 14
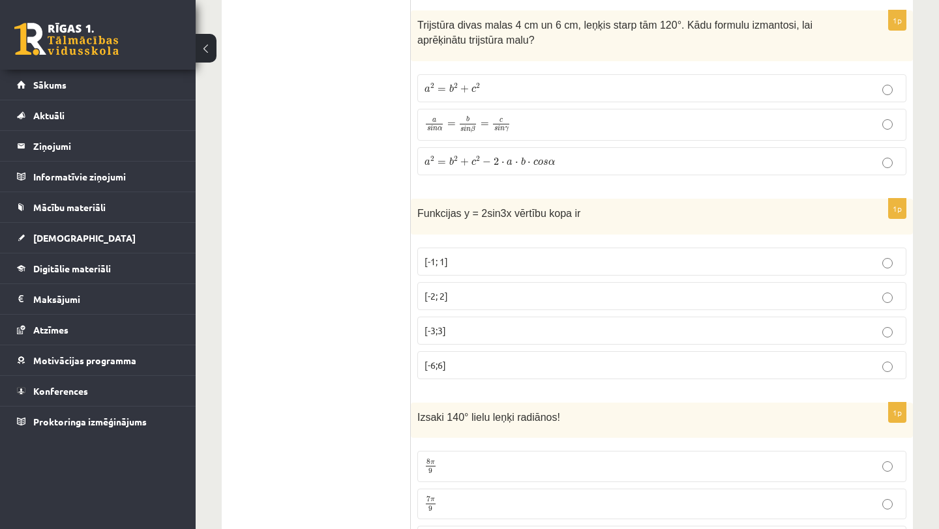
scroll to position [5882, 0]
click at [512, 161] on span "a 2 = b 2 + c 2 − 2 ⋅ a ⋅ b ⋅ c o s α a 2 = b 2 + c 2 − 2 ⋅ a ⋅ b ⋅ c o s α" at bounding box center [489, 161] width 130 height 11
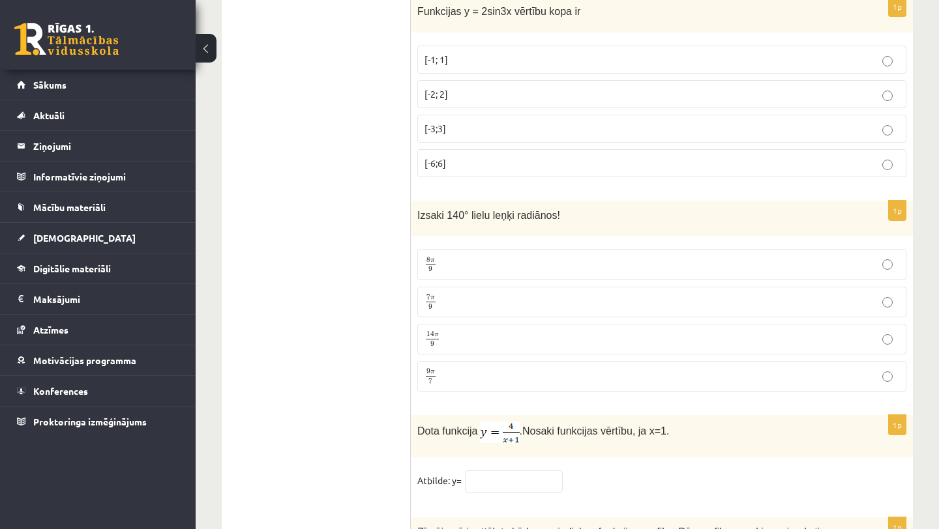
scroll to position [6074, 0]
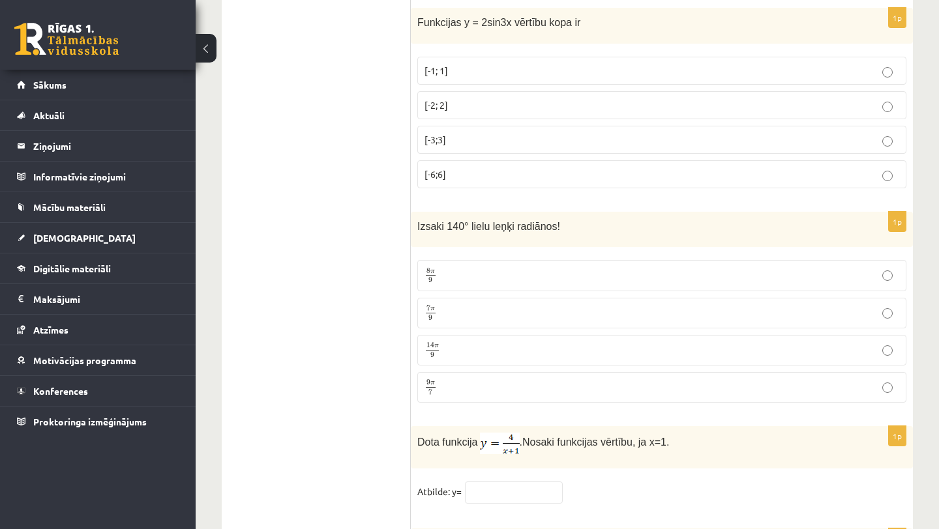
click at [493, 98] on p "[-2; 2]" at bounding box center [661, 105] width 475 height 14
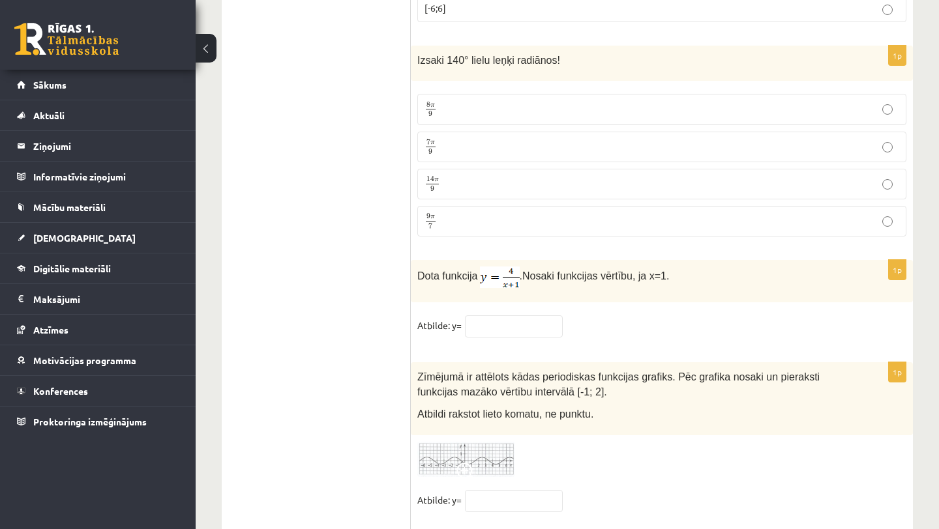
scroll to position [6257, 0]
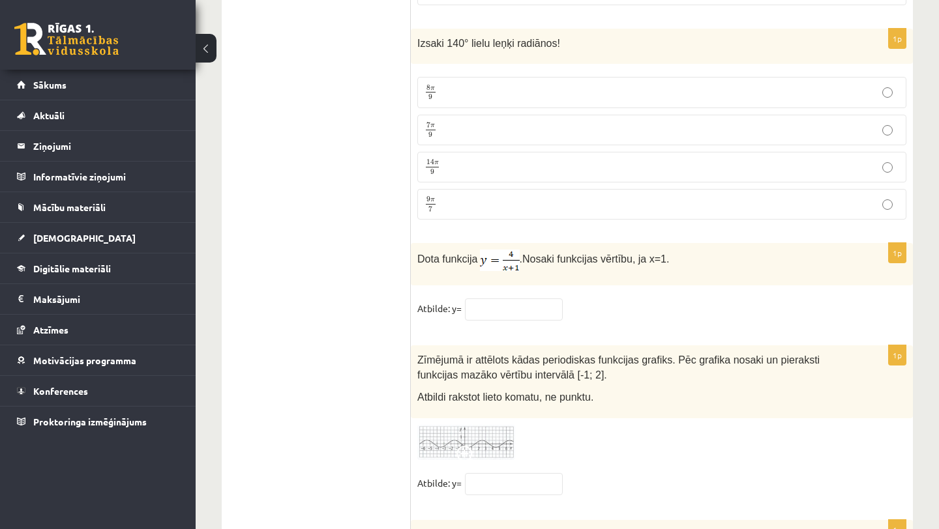
click at [484, 130] on p "7 π 9 7 π 9" at bounding box center [661, 130] width 475 height 16
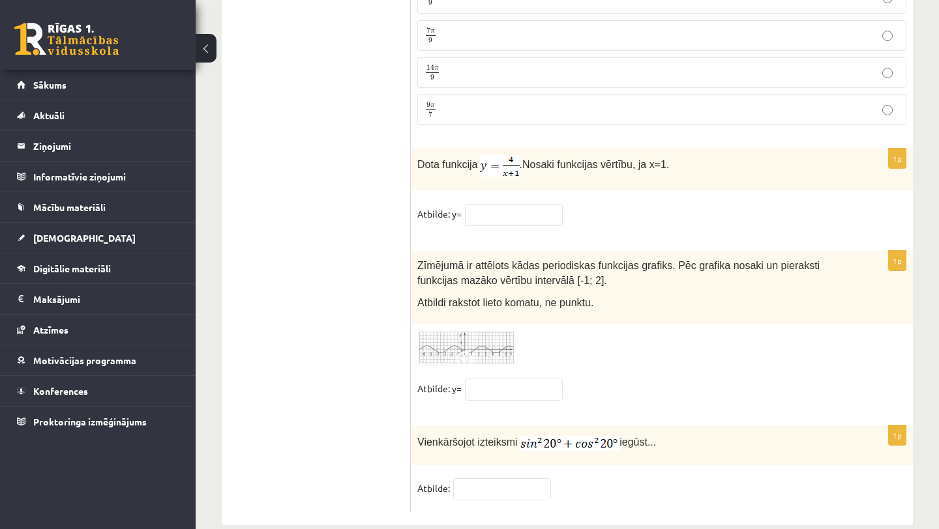
scroll to position [6353, 0]
click at [520, 209] on input "text" at bounding box center [514, 214] width 98 height 22
type input "*"
click at [514, 390] on input "text" at bounding box center [514, 389] width 98 height 22
type input "*"
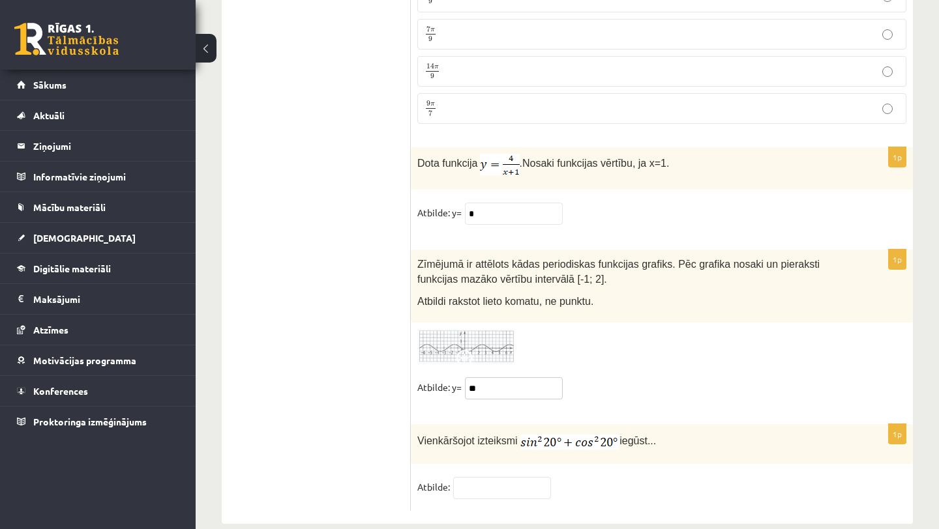
type input "**"
click at [511, 486] on input "text" at bounding box center [502, 488] width 98 height 22
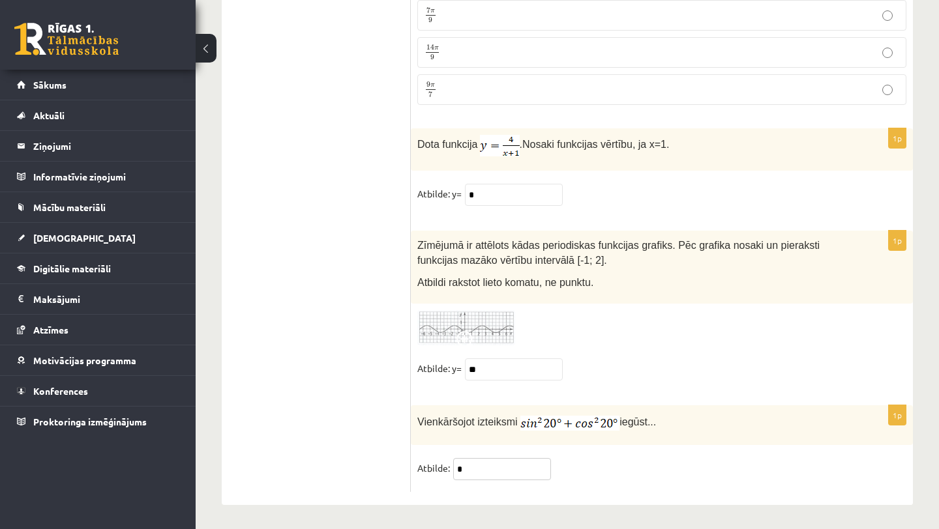
type input "*"
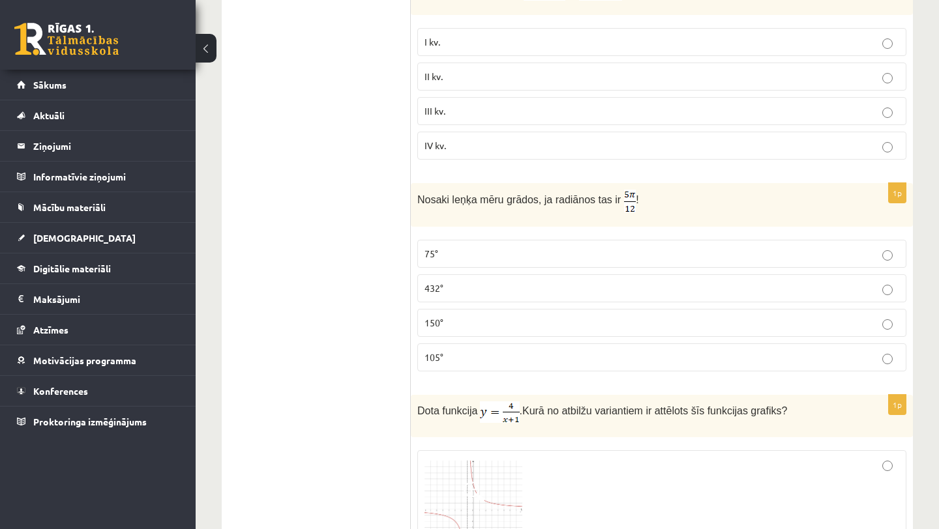
scroll to position [0, 0]
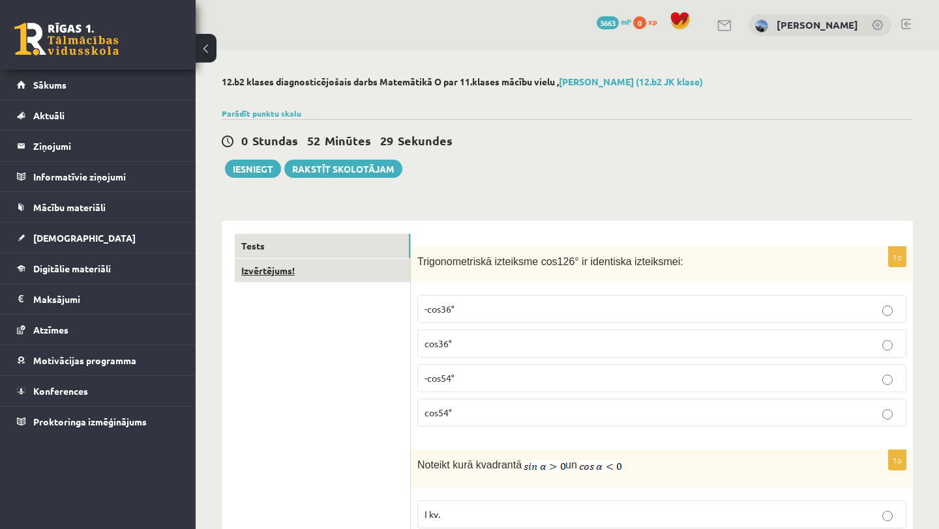
click at [304, 270] on link "Izvērtējums!" at bounding box center [322, 271] width 175 height 24
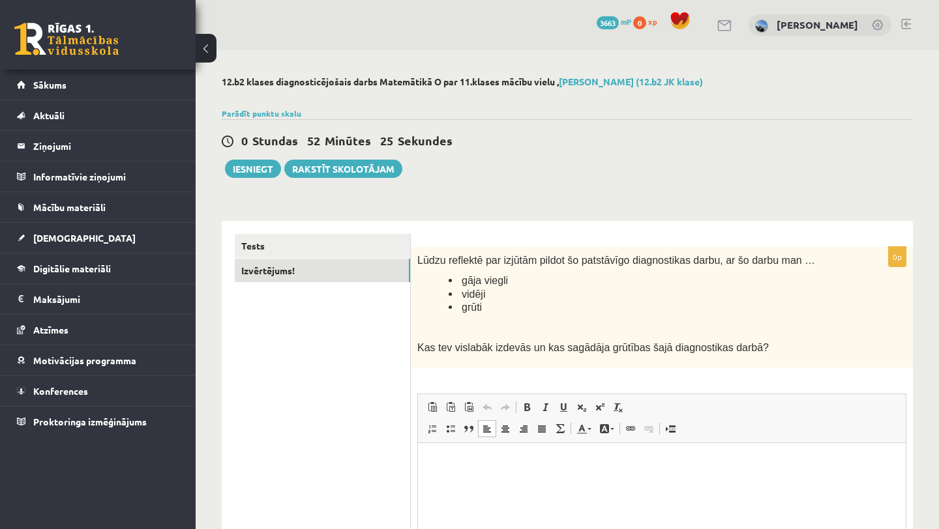
click at [469, 464] on p "Rich Text Editor, wiswyg-editor-user-answer-47024979496820" at bounding box center [662, 463] width 462 height 14
